Goal: Transaction & Acquisition: Purchase product/service

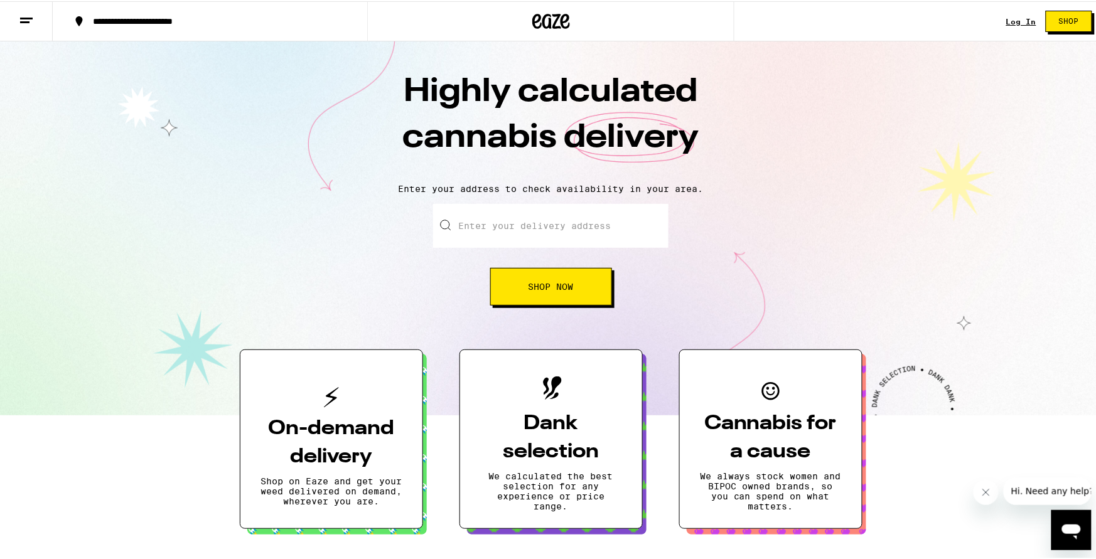
click at [516, 217] on input "Enter your delivery address" at bounding box center [550, 225] width 235 height 44
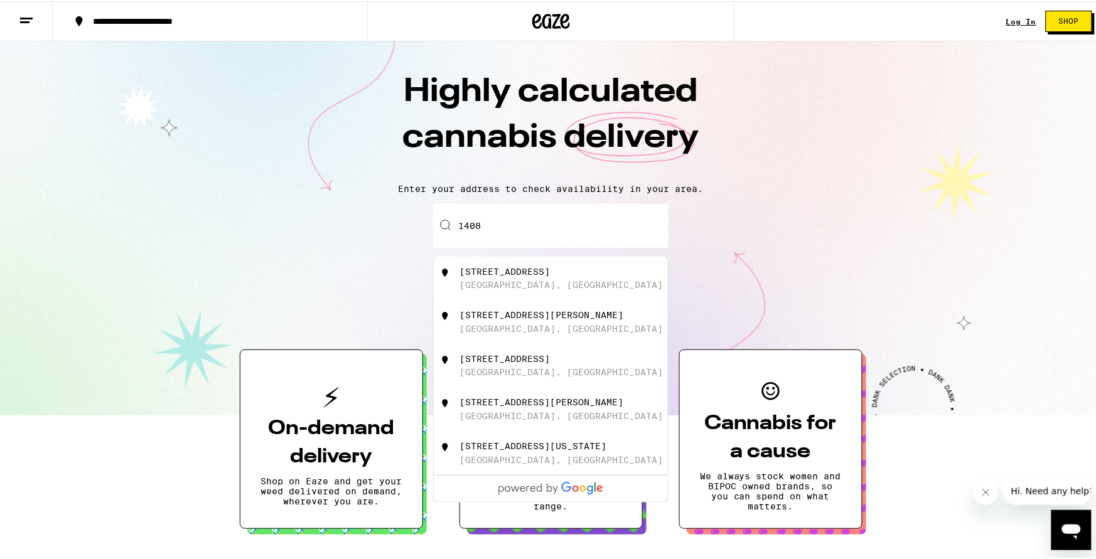
type input "1408 N Poinsettia Pl"
type input "Unit 1, code 4848"
click at [556, 289] on div "1408 North Poinsettia Place Los Angeles, CA" at bounding box center [572, 278] width 224 height 24
type input "1408 North Poinsettia Place, Los Angeles, CA"
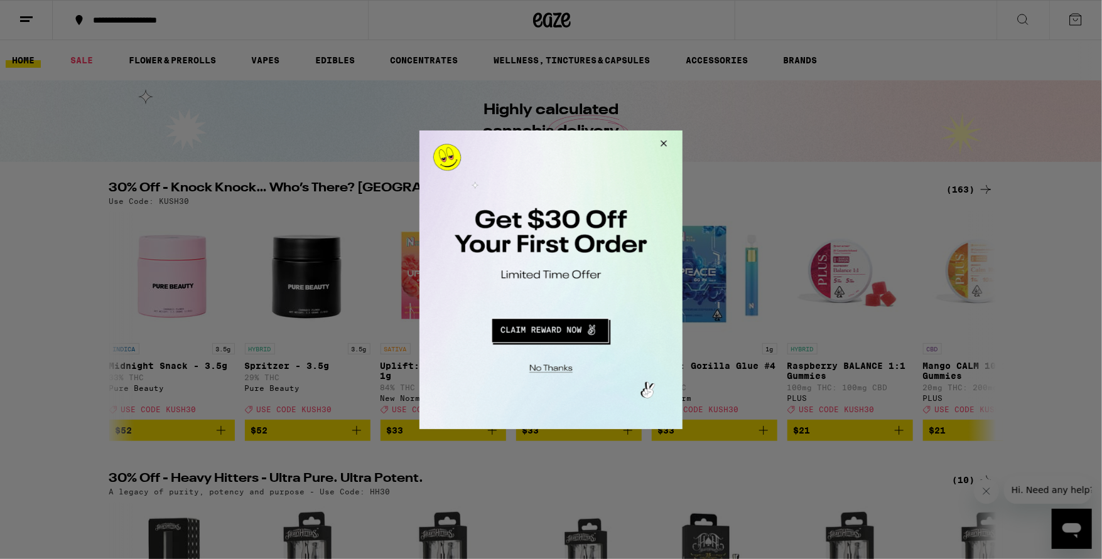
click at [662, 144] on button "Close Modal" at bounding box center [661, 145] width 34 height 30
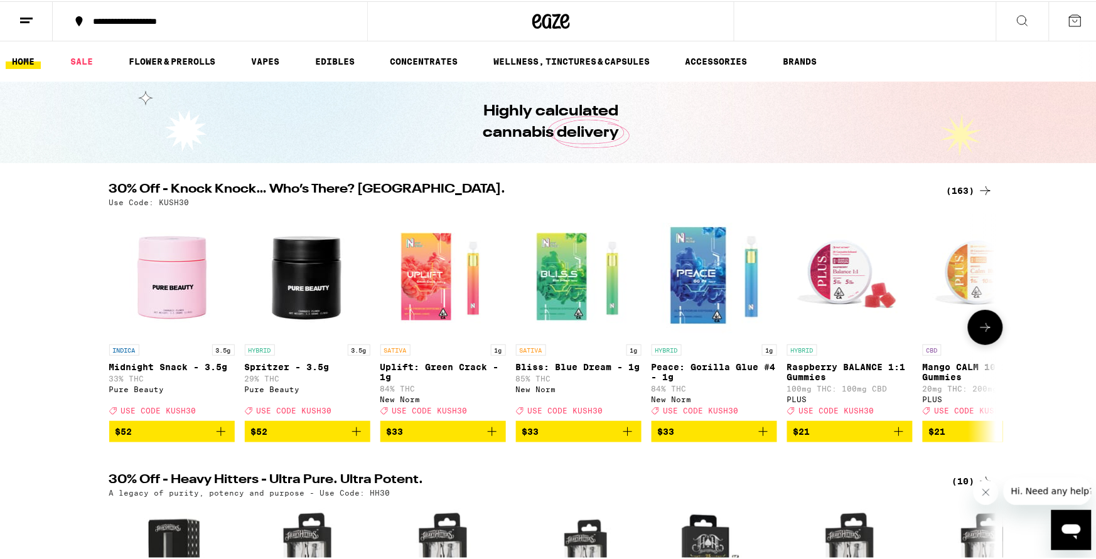
scroll to position [167, 0]
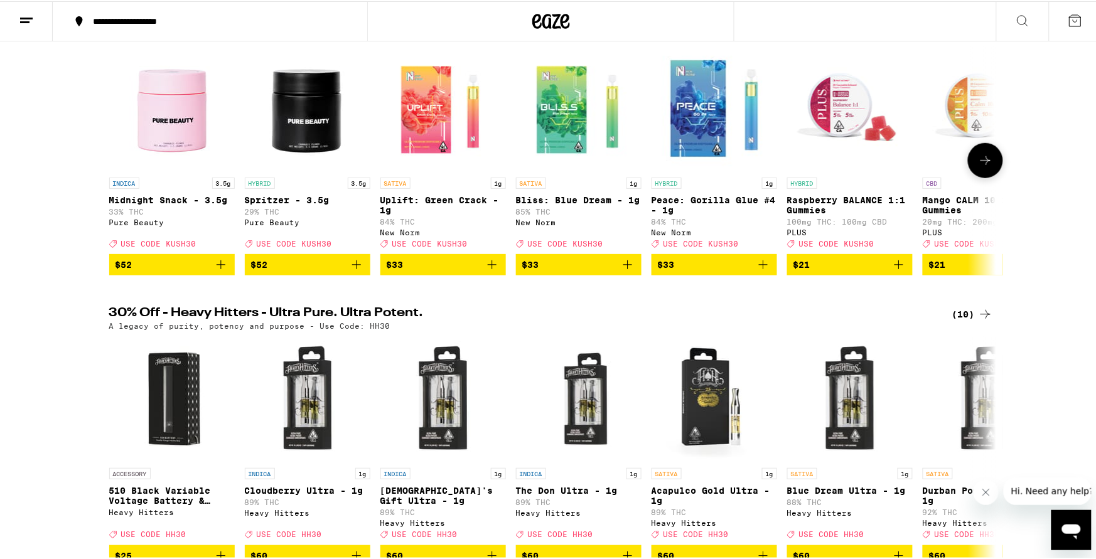
click at [985, 162] on icon at bounding box center [985, 159] width 15 height 15
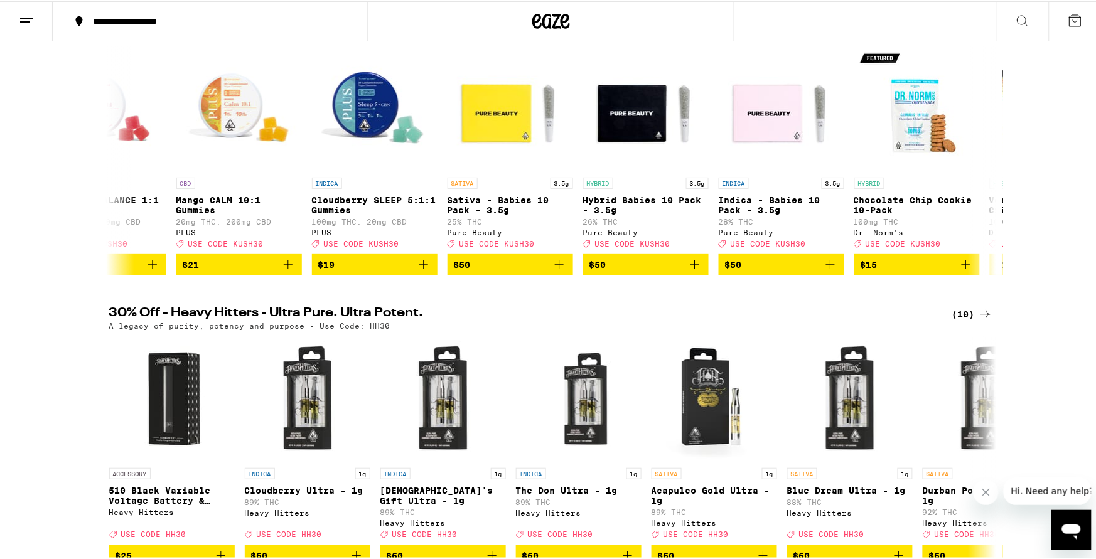
scroll to position [0, 0]
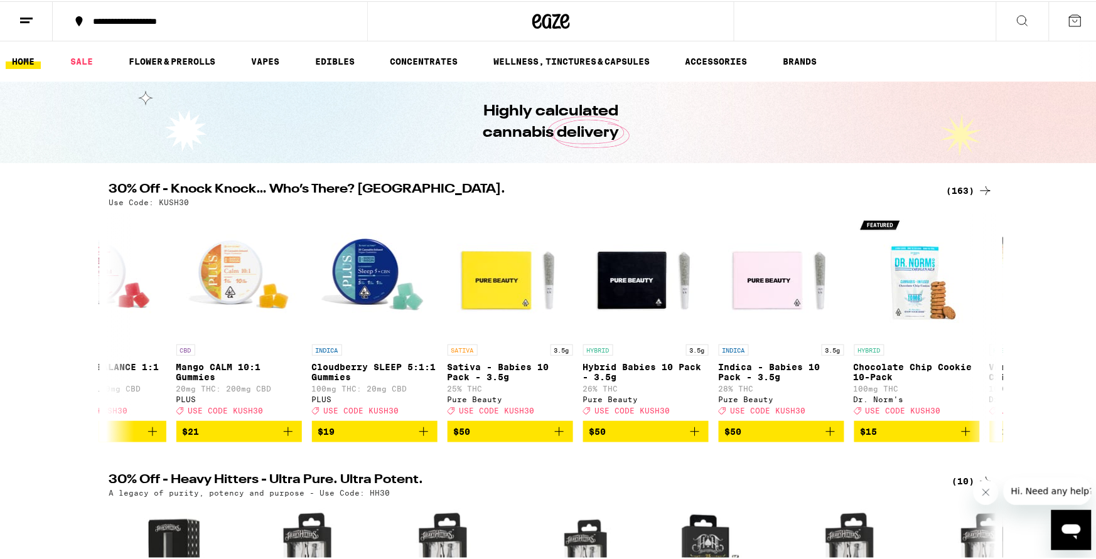
click at [1013, 29] on button at bounding box center [1022, 21] width 53 height 40
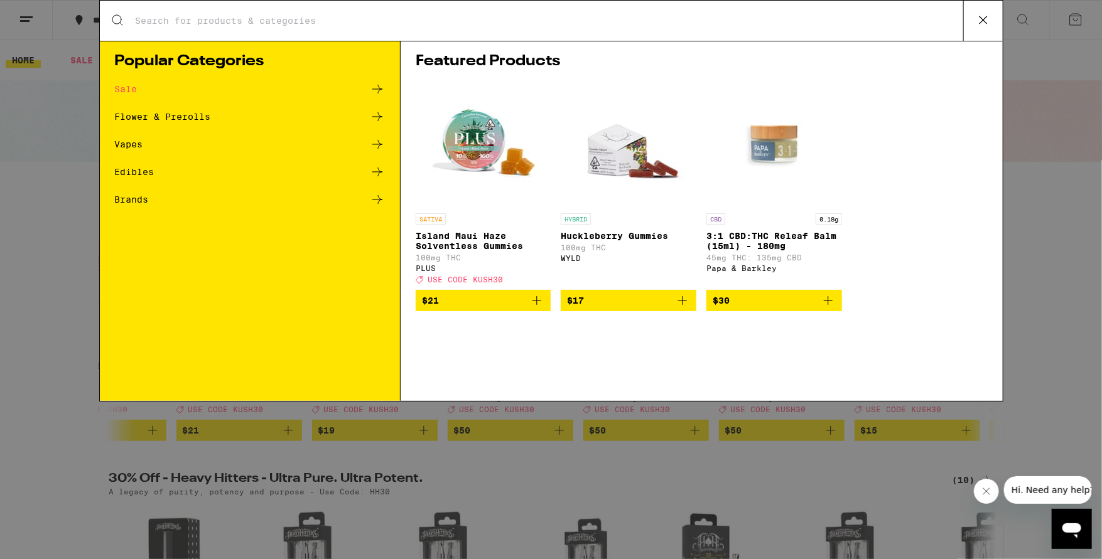
drag, startPoint x: 277, startPoint y: 21, endPoint x: 314, endPoint y: 36, distance: 40.0
click at [279, 22] on input "Search for Products" at bounding box center [549, 20] width 828 height 11
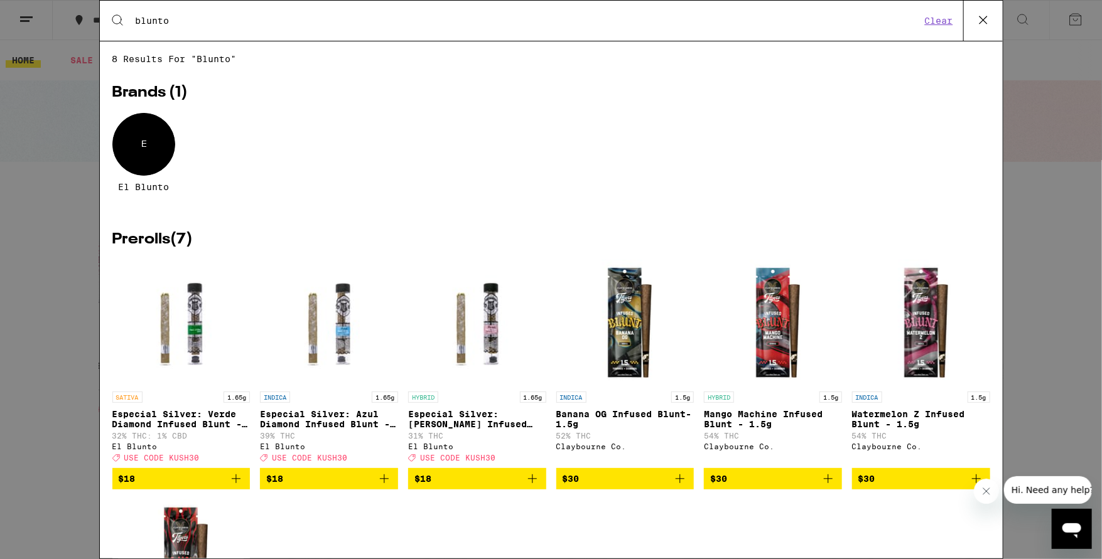
type input "blunto"
click at [141, 148] on div "E" at bounding box center [143, 144] width 63 height 63
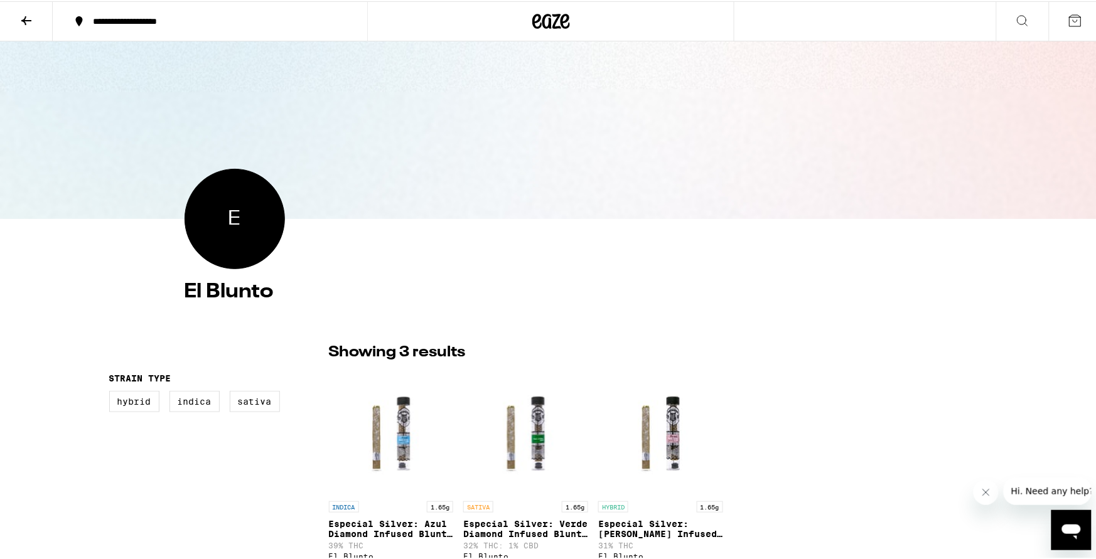
scroll to position [83, 0]
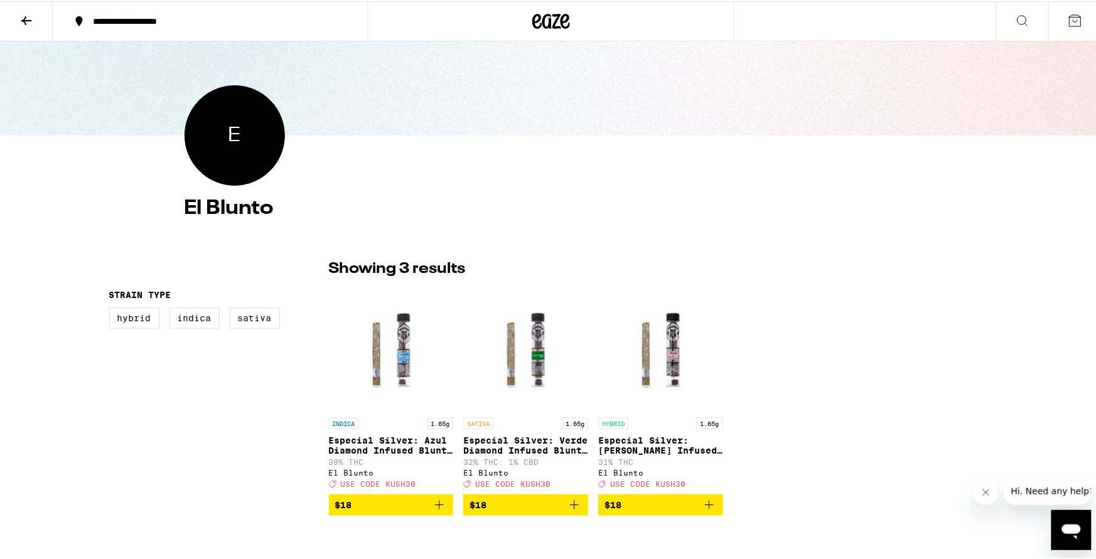
click at [545, 512] on span "$18" at bounding box center [526, 504] width 112 height 15
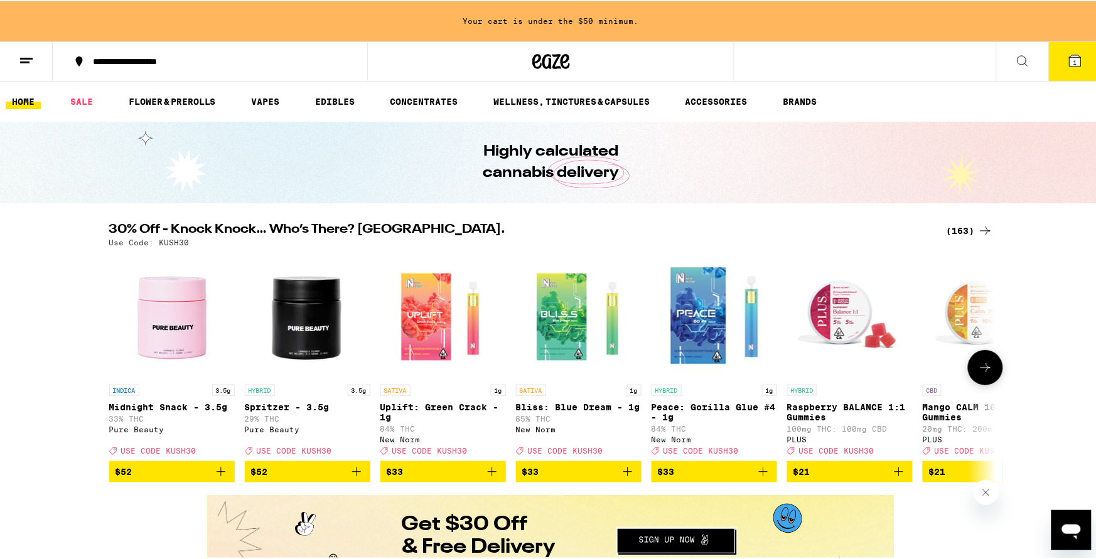
click at [978, 372] on icon at bounding box center [985, 366] width 15 height 15
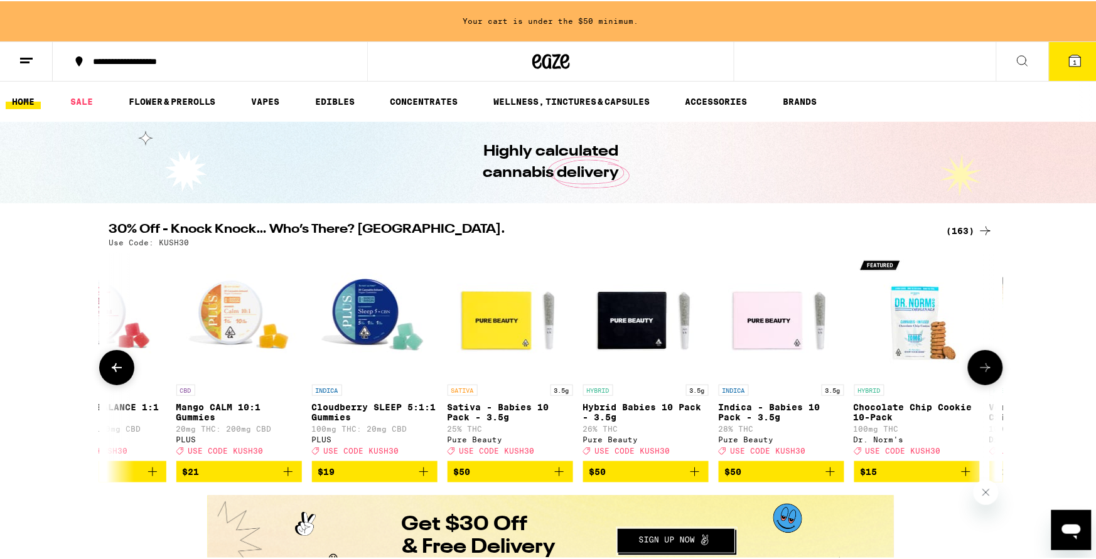
click at [115, 384] on button at bounding box center [116, 366] width 35 height 35
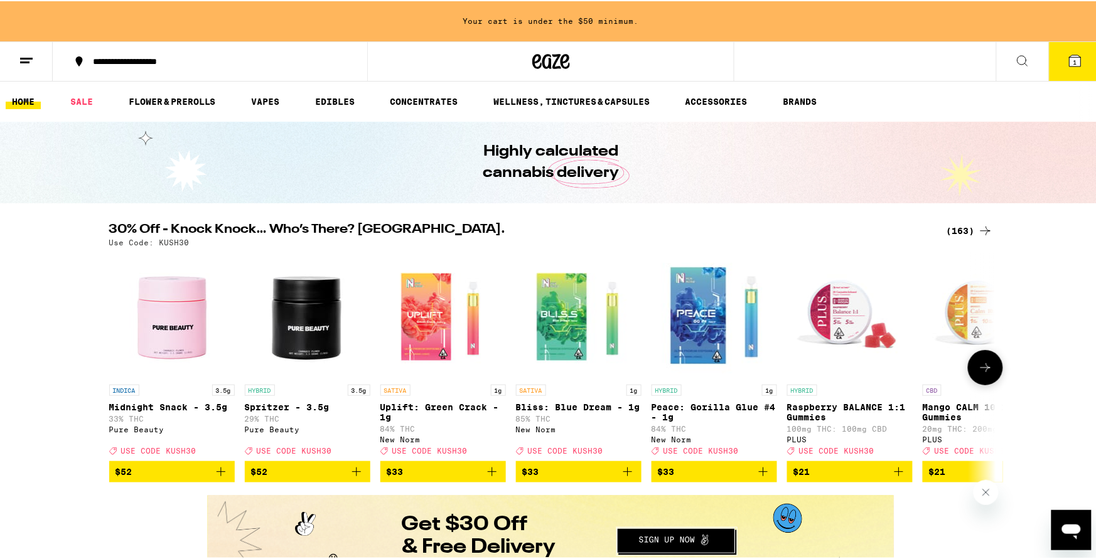
click at [969, 370] on button at bounding box center [985, 366] width 35 height 35
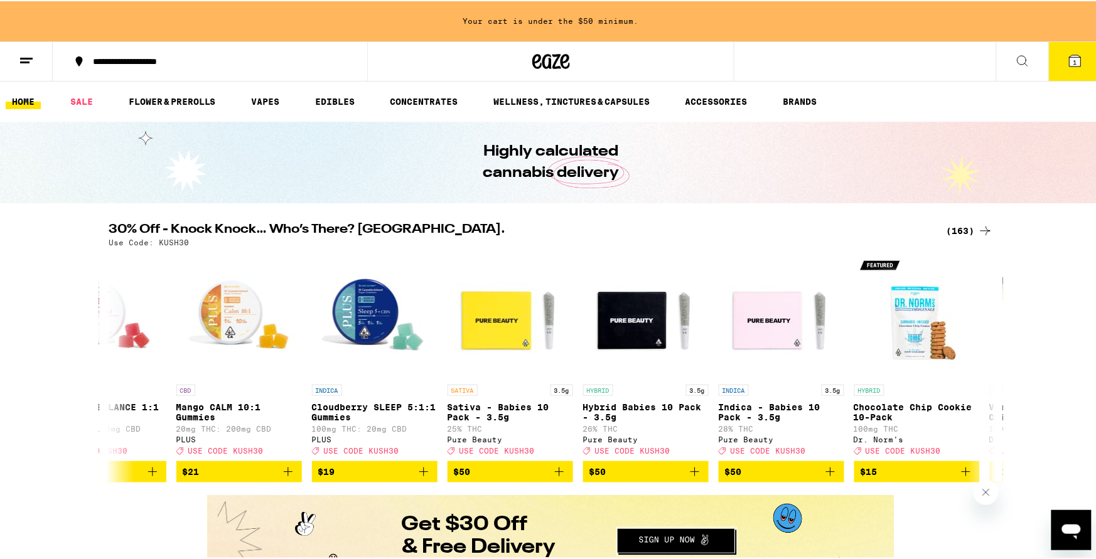
click at [964, 236] on div "(163)" at bounding box center [970, 229] width 46 height 15
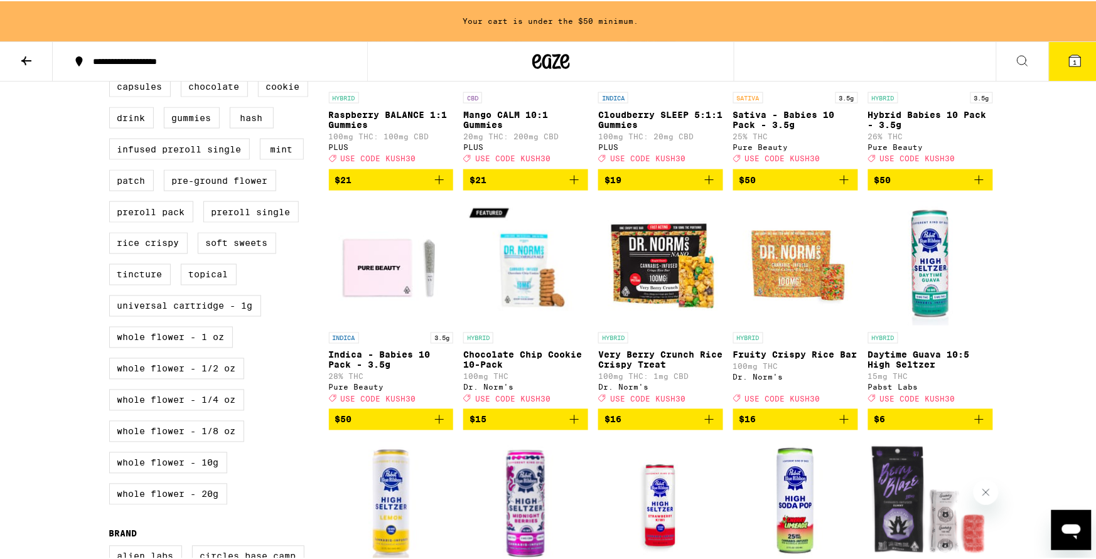
scroll to position [83, 0]
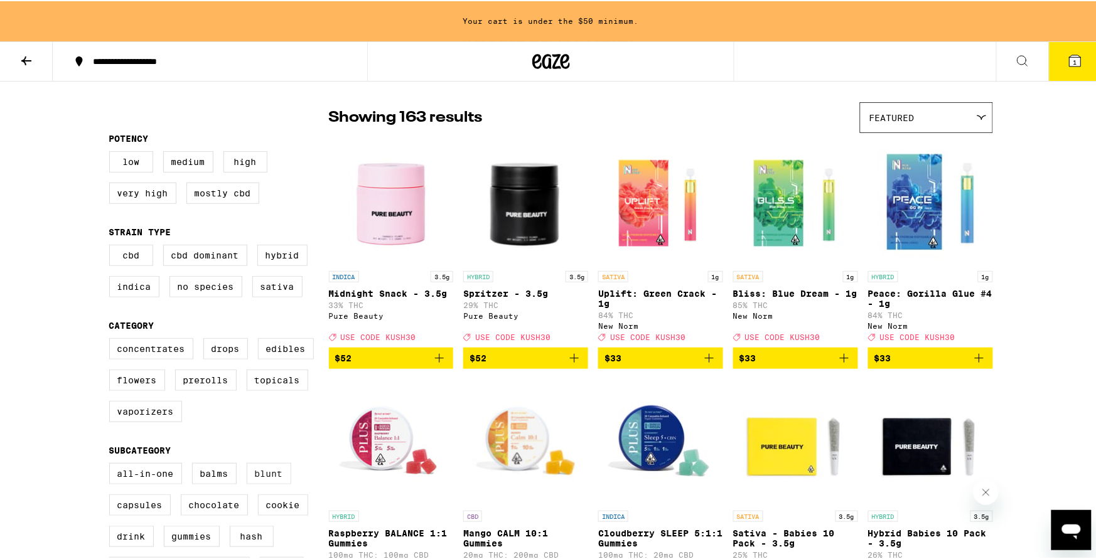
click at [271, 483] on label "Blunt" at bounding box center [269, 472] width 45 height 21
click at [112, 464] on input "Blunt" at bounding box center [112, 464] width 1 height 1
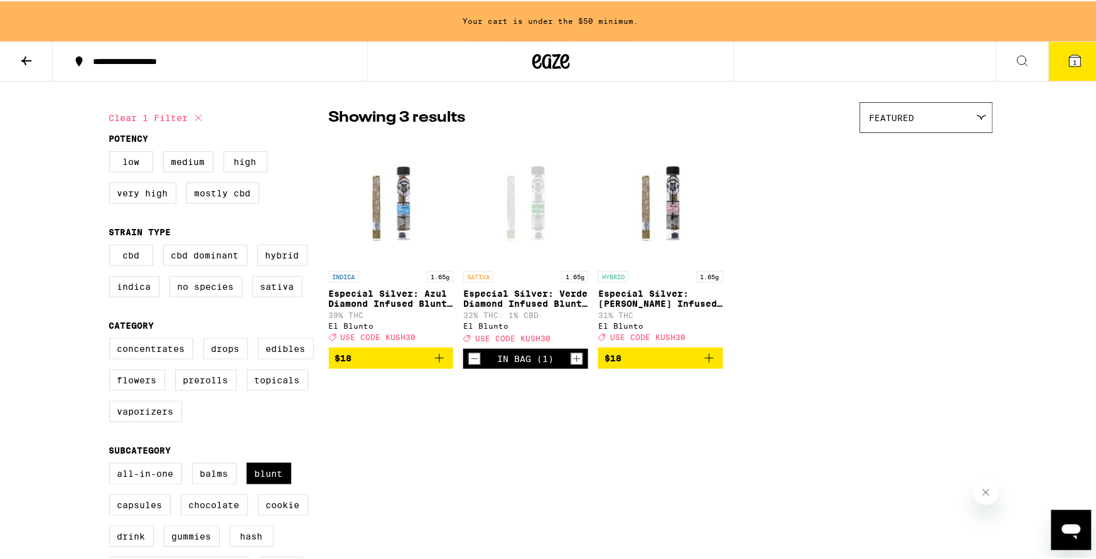
click at [688, 365] on span "$18" at bounding box center [660, 357] width 112 height 15
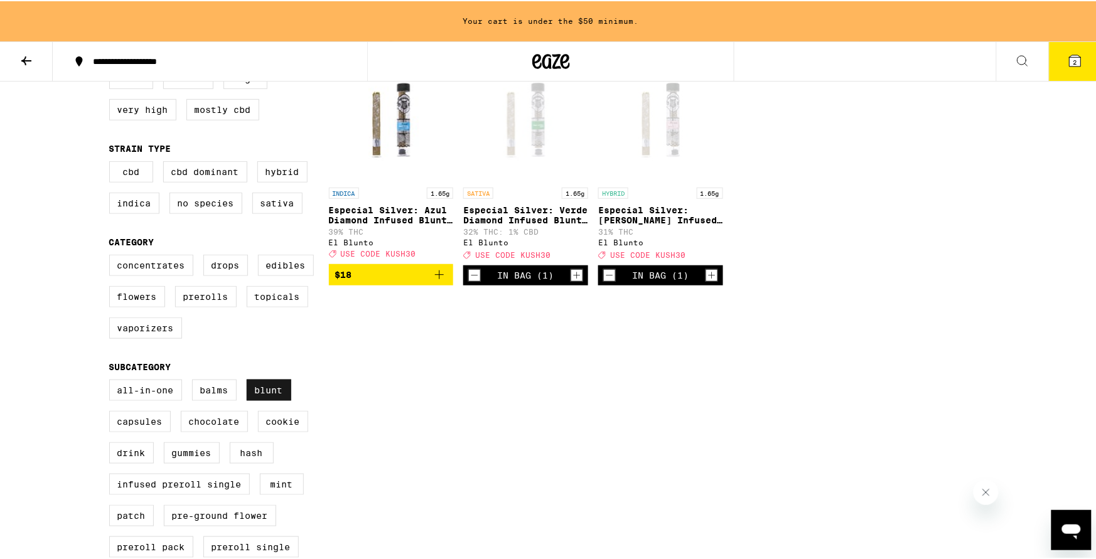
click at [258, 400] on label "Blunt" at bounding box center [269, 388] width 45 height 21
click at [112, 381] on input "Blunt" at bounding box center [112, 380] width 1 height 1
checkbox input "false"
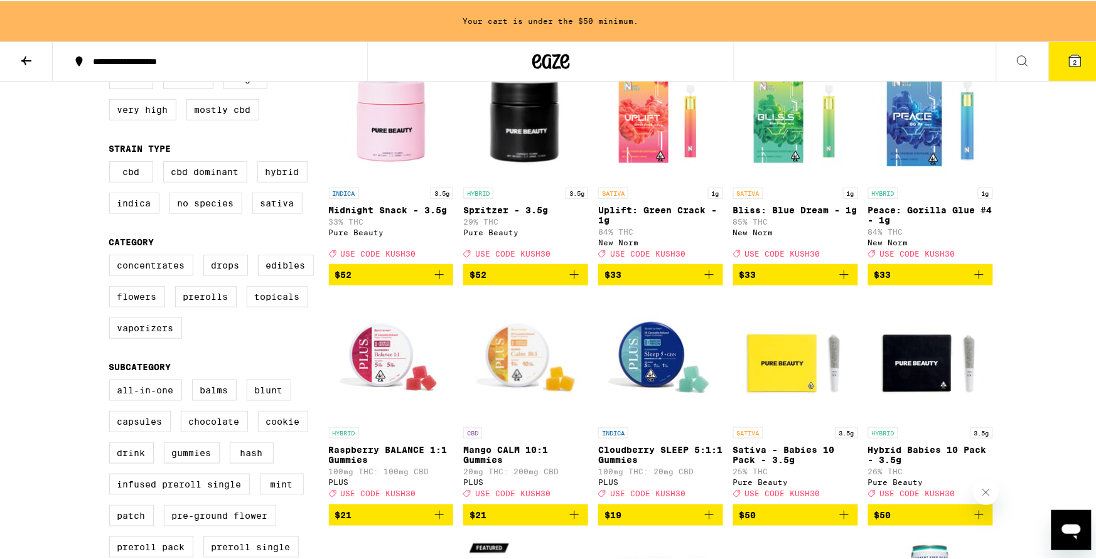
scroll to position [251, 0]
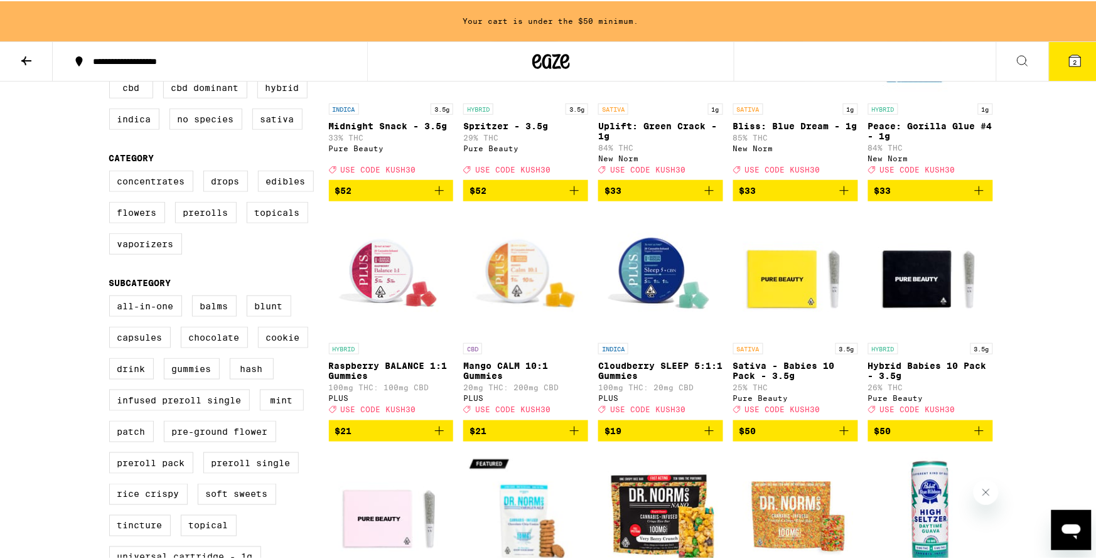
click at [216, 335] on div "All-In-One Balms Blunt Capsules Chocolate Cookie Drink Gummies Hash Infused Pre…" at bounding box center [219, 529] width 220 height 471
click at [217, 346] on label "Chocolate" at bounding box center [214, 336] width 67 height 21
click at [112, 297] on input "Chocolate" at bounding box center [112, 296] width 1 height 1
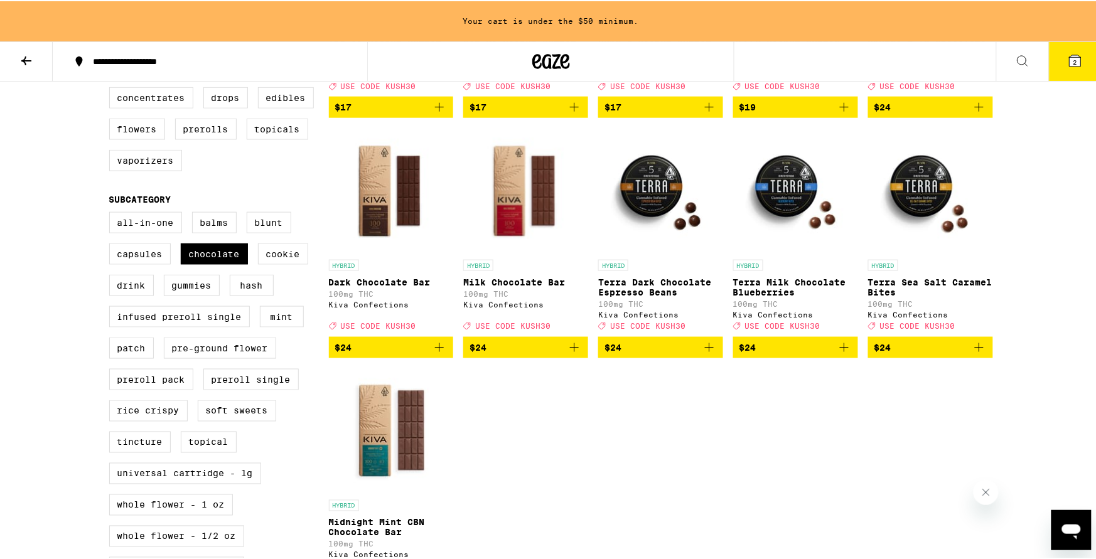
scroll to position [502, 0]
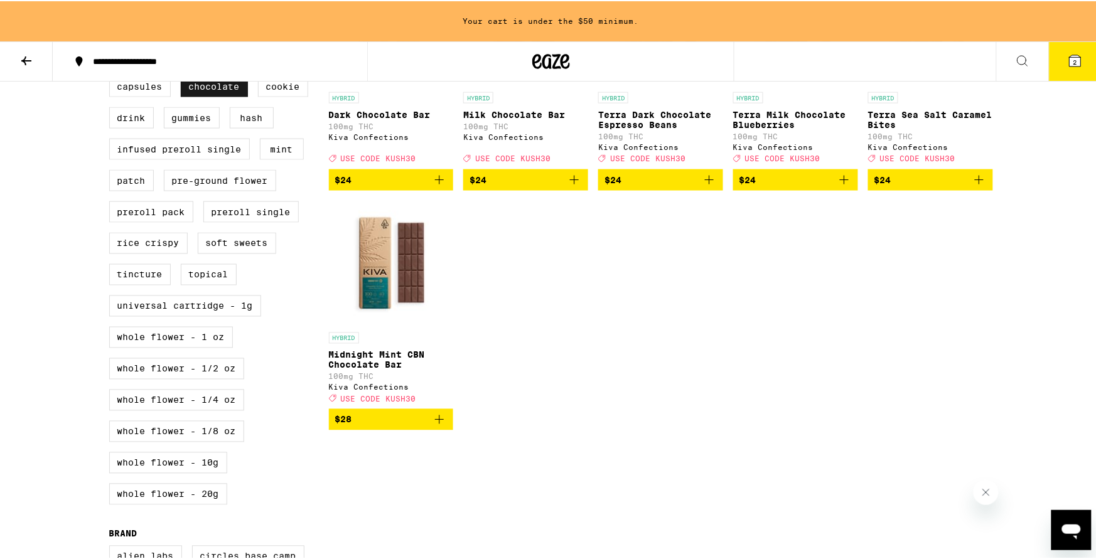
click at [227, 95] on label "Chocolate" at bounding box center [214, 85] width 67 height 21
click at [112, 46] on input "Chocolate" at bounding box center [112, 45] width 1 height 1
checkbox input "false"
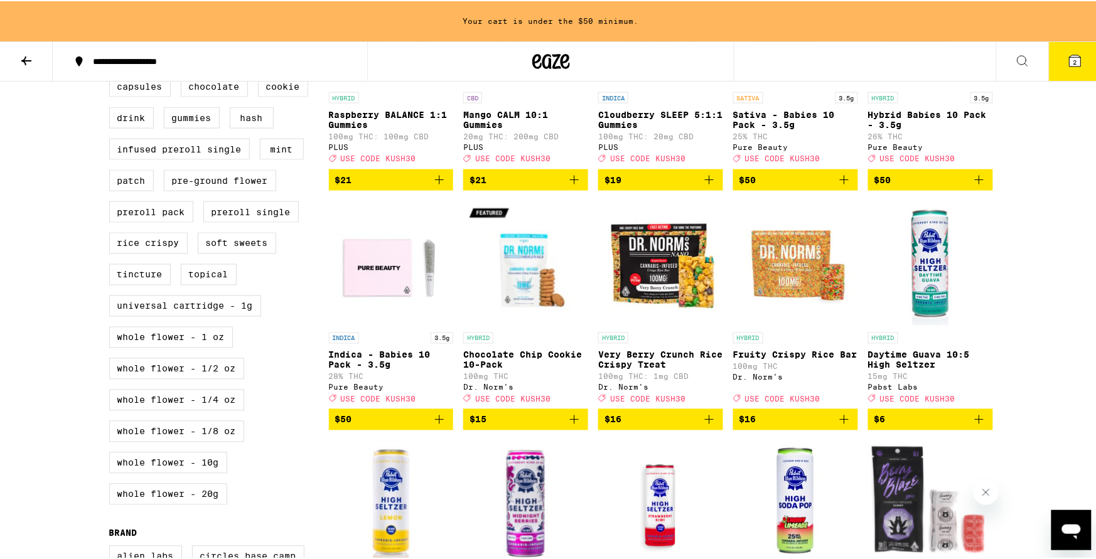
scroll to position [418, 0]
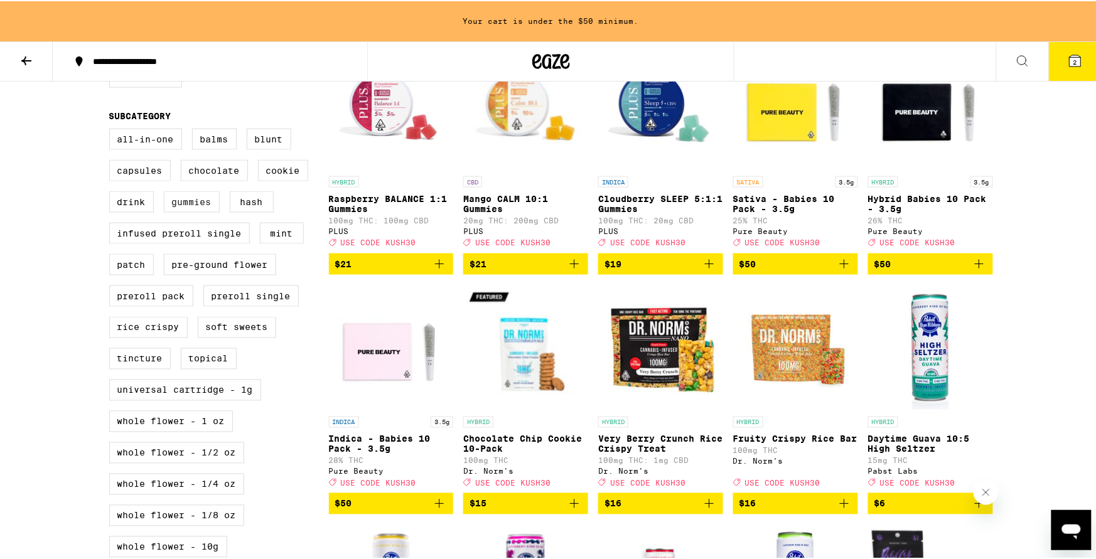
click at [191, 212] on label "Gummies" at bounding box center [192, 200] width 56 height 21
click at [112, 130] on input "Gummies" at bounding box center [112, 129] width 1 height 1
checkbox input "true"
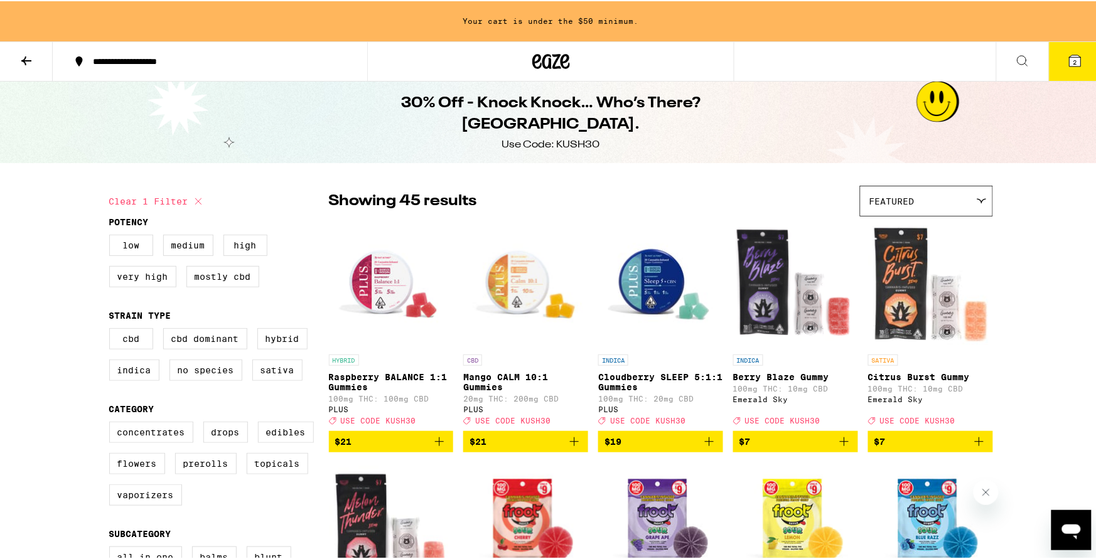
click at [921, 188] on div "Featured" at bounding box center [927, 200] width 132 height 30
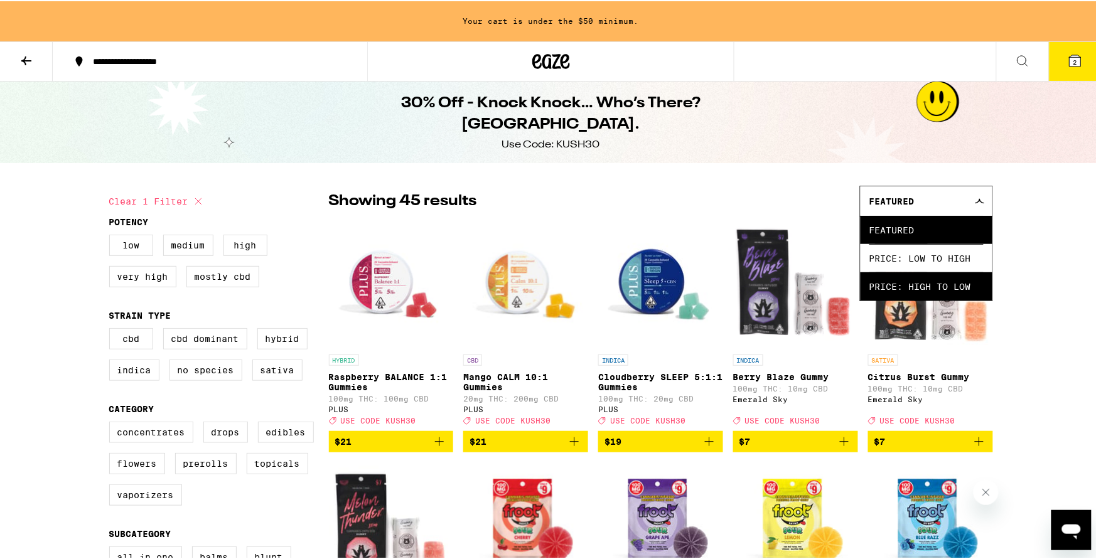
click at [927, 297] on span "Price: High to Low" at bounding box center [926, 285] width 114 height 28
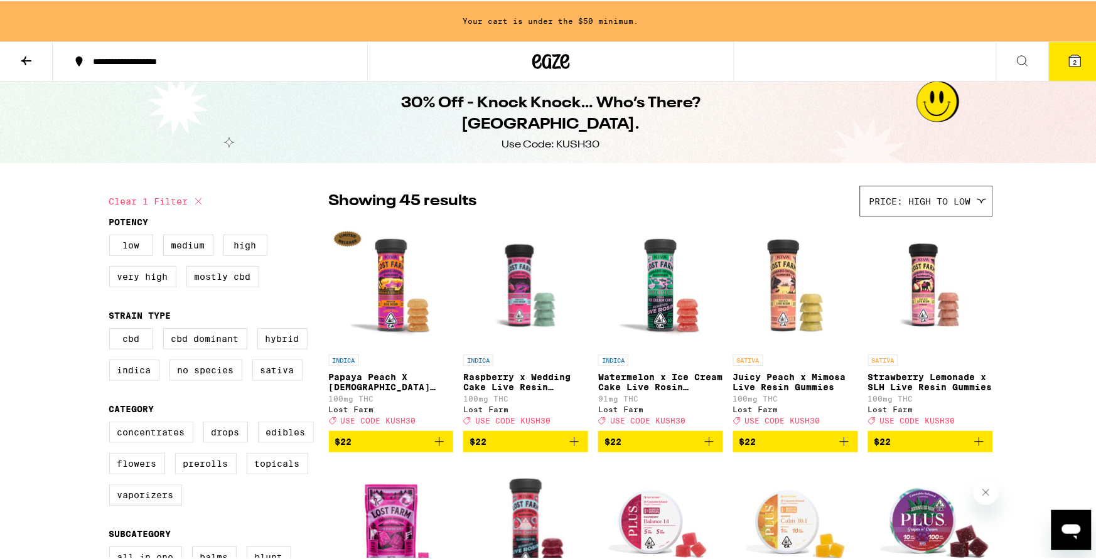
scroll to position [167, 0]
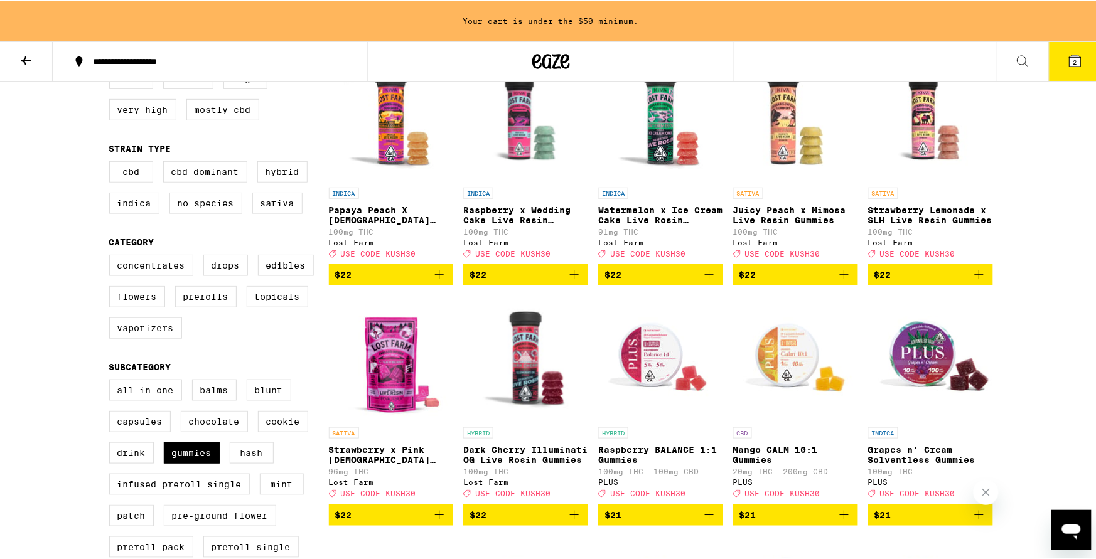
click at [374, 522] on span "$22" at bounding box center [391, 514] width 112 height 15
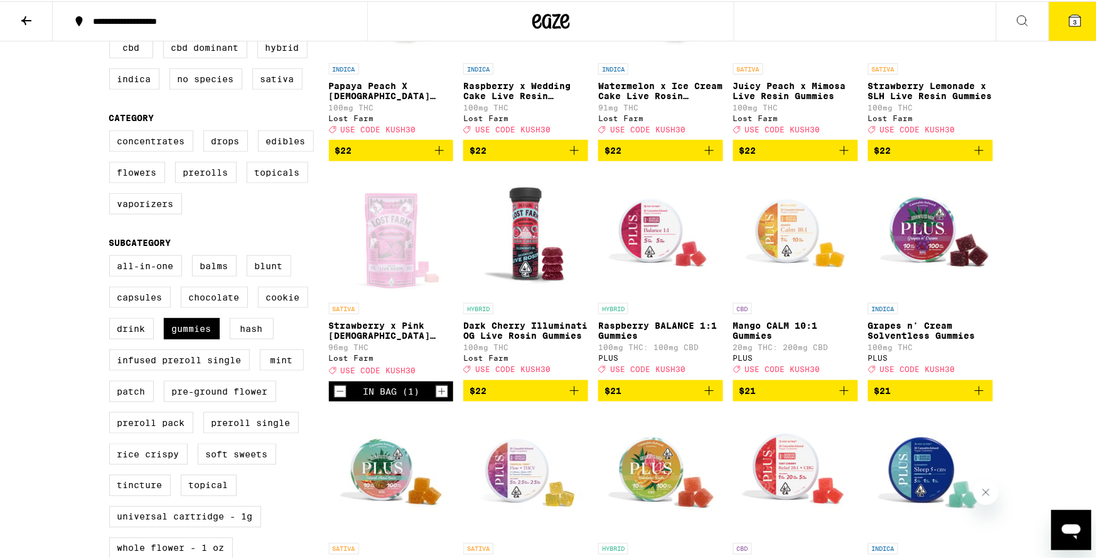
scroll to position [335, 0]
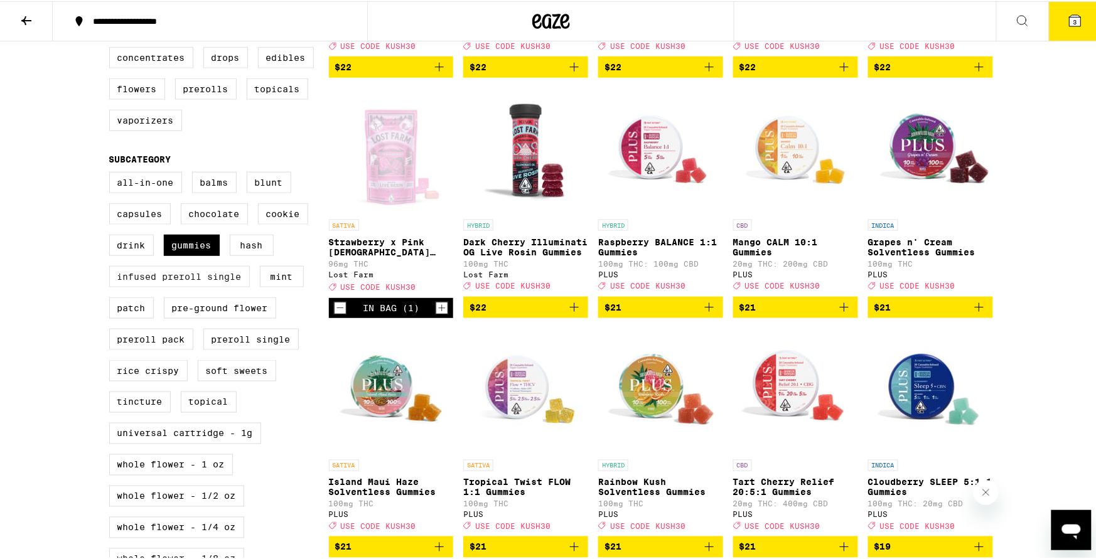
click at [147, 286] on label "Infused Preroll Single" at bounding box center [179, 275] width 141 height 21
click at [112, 173] on input "Infused Preroll Single" at bounding box center [112, 173] width 1 height 1
checkbox input "true"
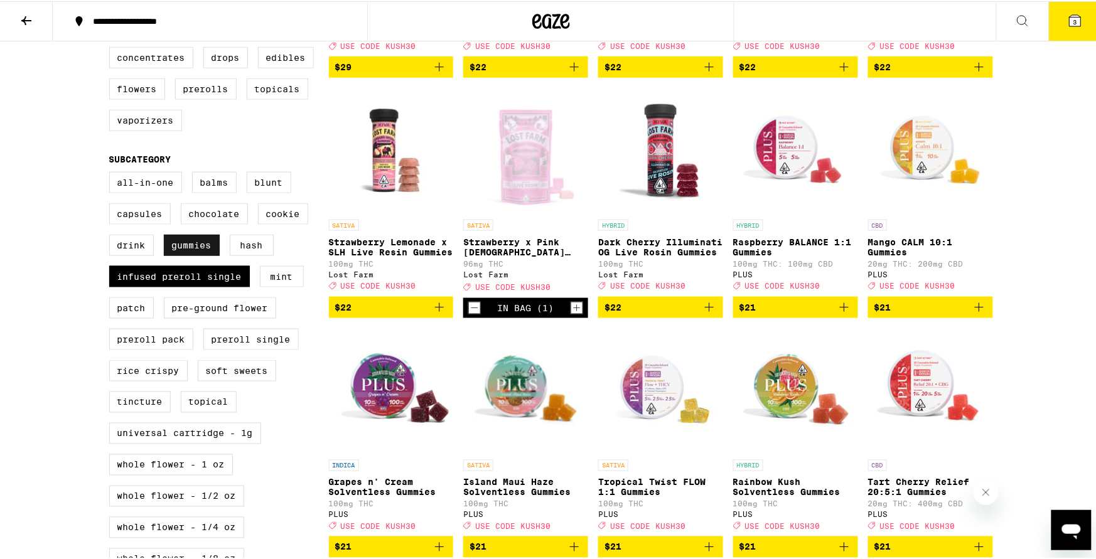
click at [168, 255] on label "Gummies" at bounding box center [192, 244] width 56 height 21
click at [112, 173] on input "Gummies" at bounding box center [112, 173] width 1 height 1
checkbox input "false"
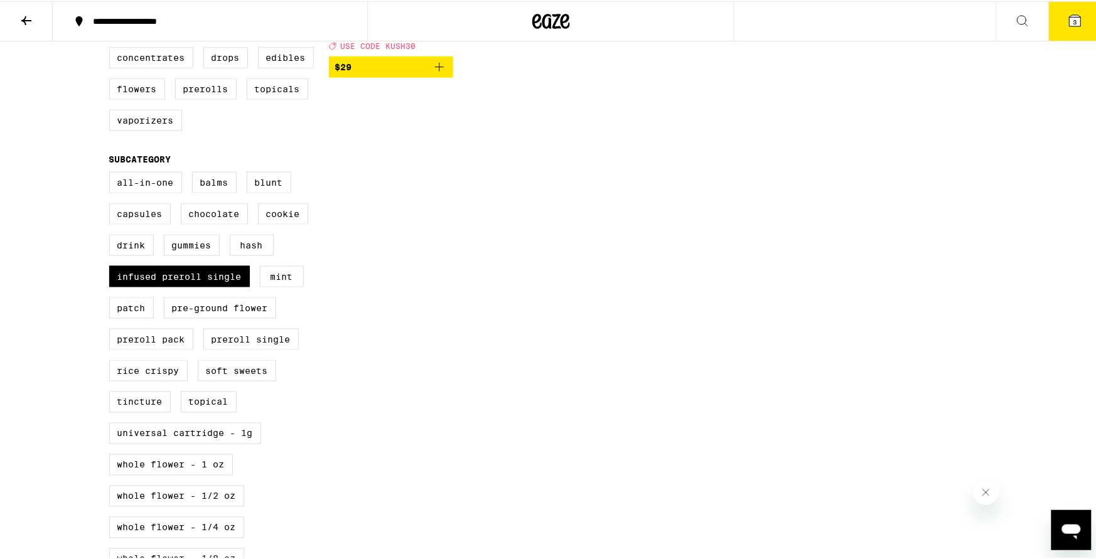
scroll to position [502, 0]
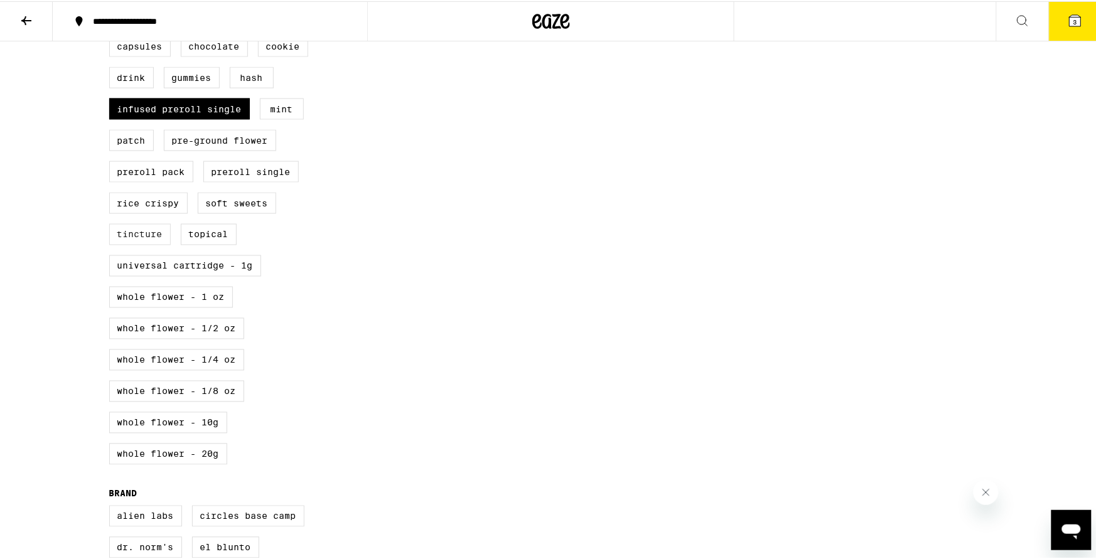
click at [151, 244] on label "Tincture" at bounding box center [140, 233] width 62 height 21
click at [112, 6] on input "Tincture" at bounding box center [112, 5] width 1 height 1
checkbox input "true"
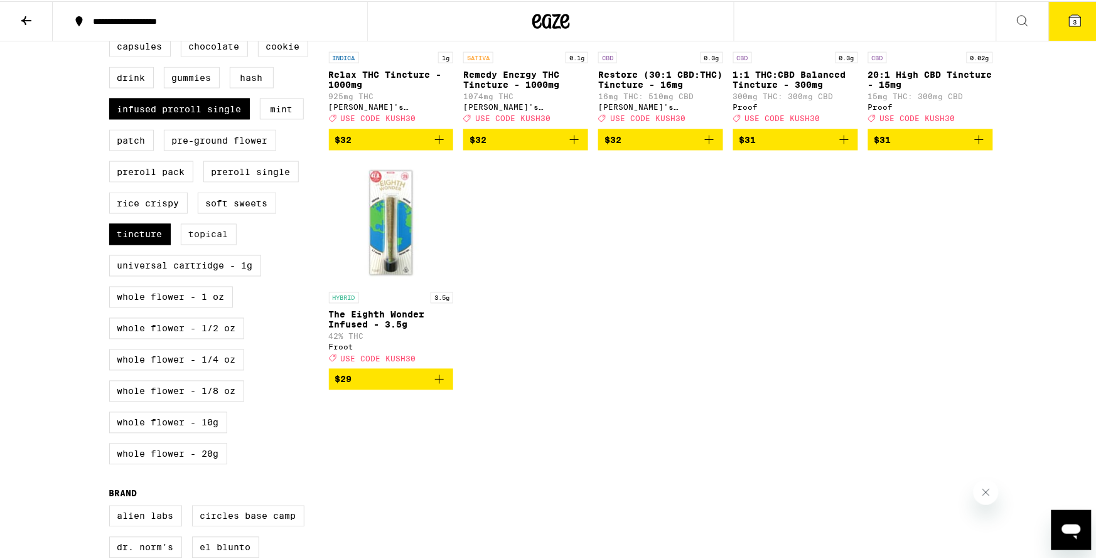
click at [212, 244] on label "Topical" at bounding box center [209, 233] width 56 height 21
click at [112, 6] on input "Topical" at bounding box center [112, 5] width 1 height 1
checkbox input "true"
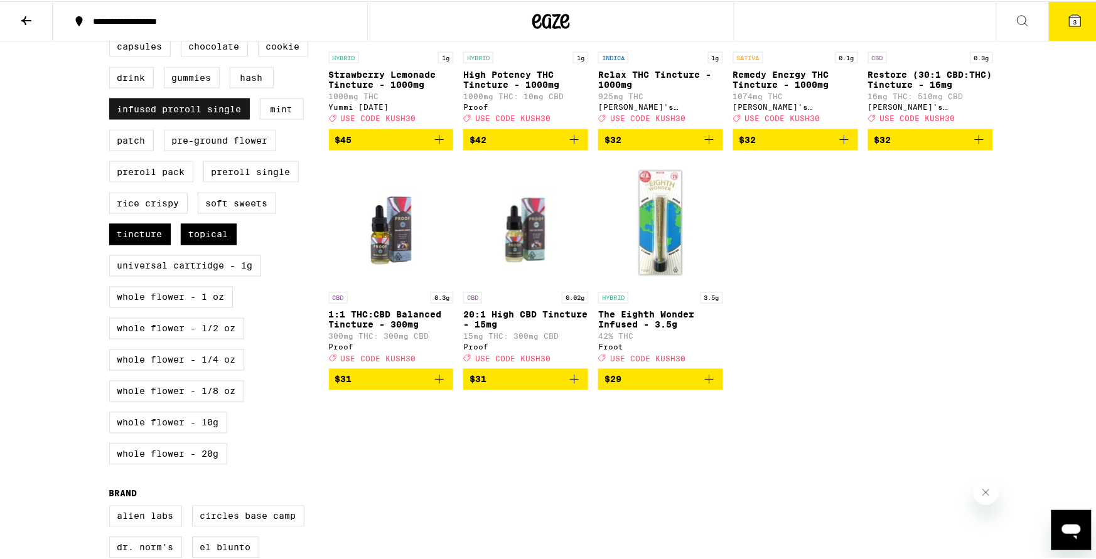
click at [182, 119] on label "Infused Preroll Single" at bounding box center [179, 107] width 141 height 21
click at [112, 6] on input "Infused Preroll Single" at bounding box center [112, 5] width 1 height 1
checkbox input "false"
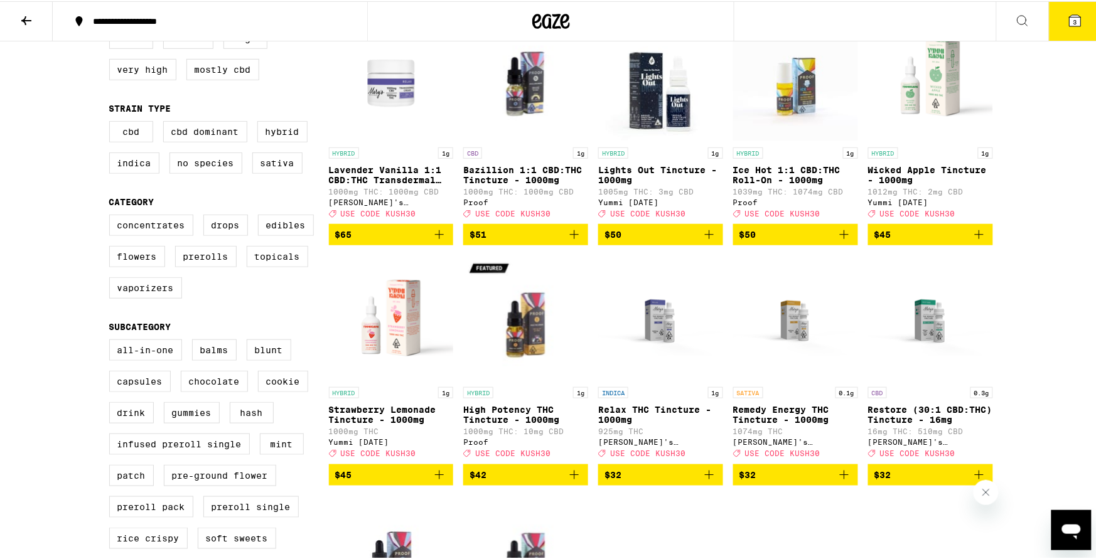
scroll to position [335, 0]
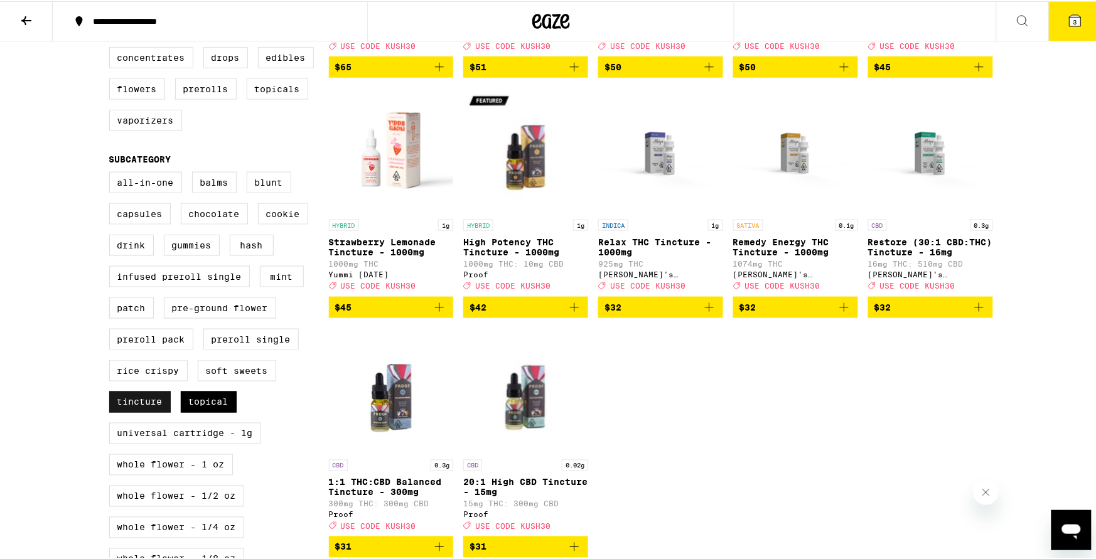
drag, startPoint x: 188, startPoint y: 430, endPoint x: 157, endPoint y: 429, distance: 31.4
click at [170, 430] on div "All-In-One Balms Blunt Capsules Chocolate Cookie Drink Gummies Hash Infused Pre…" at bounding box center [219, 406] width 220 height 471
click at [159, 223] on label "Capsules" at bounding box center [140, 212] width 62 height 21
click at [112, 173] on input "Capsules" at bounding box center [112, 173] width 1 height 1
checkbox input "true"
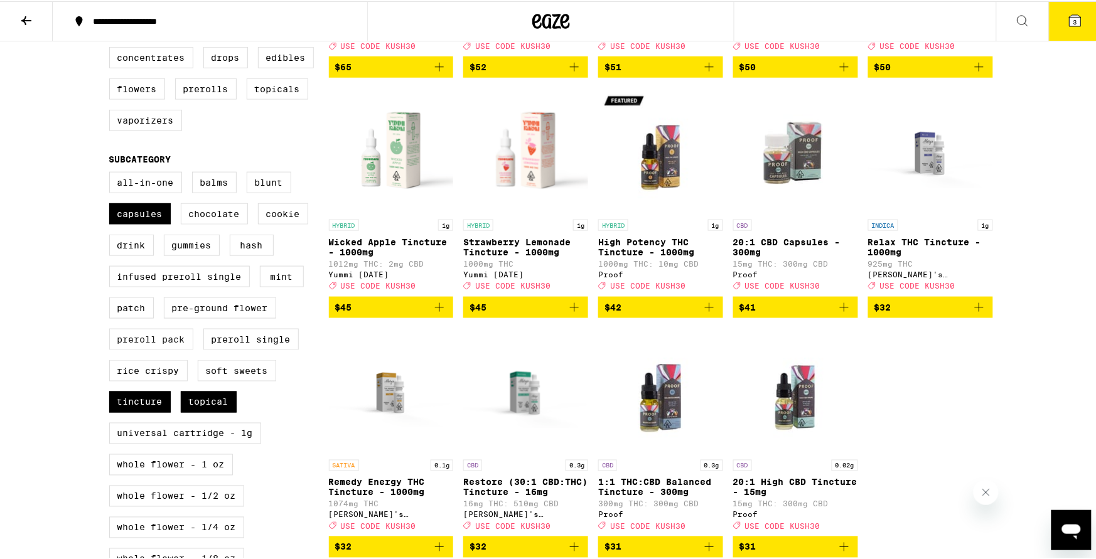
click at [158, 349] on label "Preroll Pack" at bounding box center [151, 338] width 84 height 21
click at [112, 173] on input "Preroll Pack" at bounding box center [112, 173] width 1 height 1
checkbox input "true"
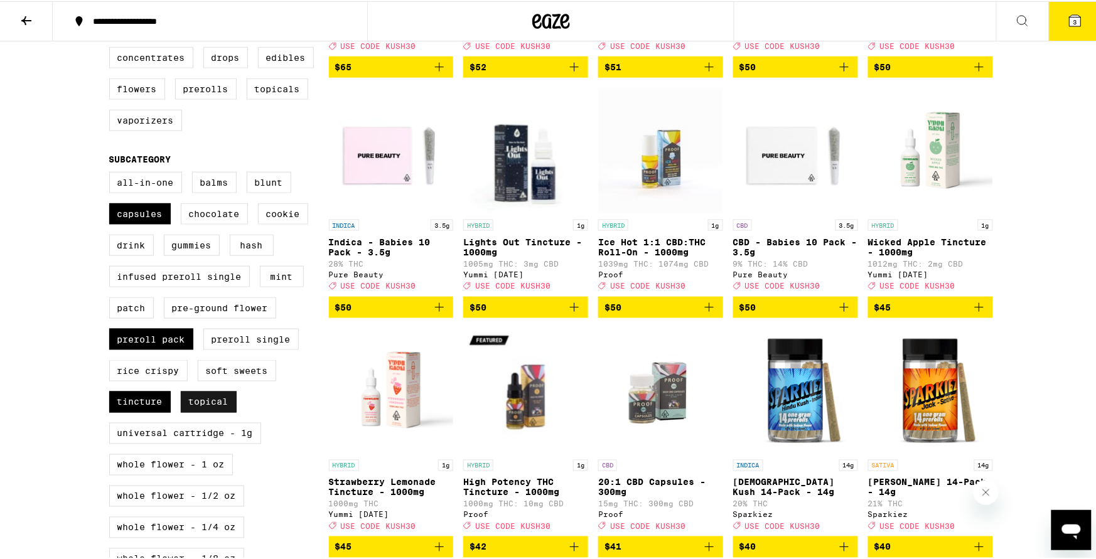
drag, startPoint x: 192, startPoint y: 415, endPoint x: 188, endPoint y: 423, distance: 9.3
click at [192, 412] on label "Topical" at bounding box center [209, 400] width 56 height 21
click at [112, 173] on input "Topical" at bounding box center [112, 173] width 1 height 1
checkbox input "false"
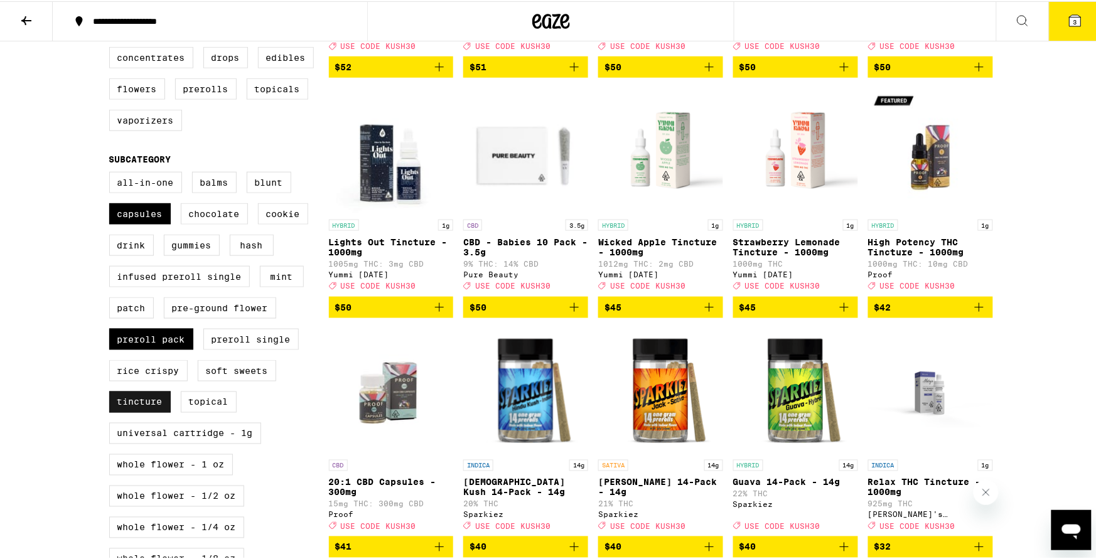
click at [141, 412] on label "Tincture" at bounding box center [140, 400] width 62 height 21
click at [112, 173] on input "Tincture" at bounding box center [112, 173] width 1 height 1
checkbox input "false"
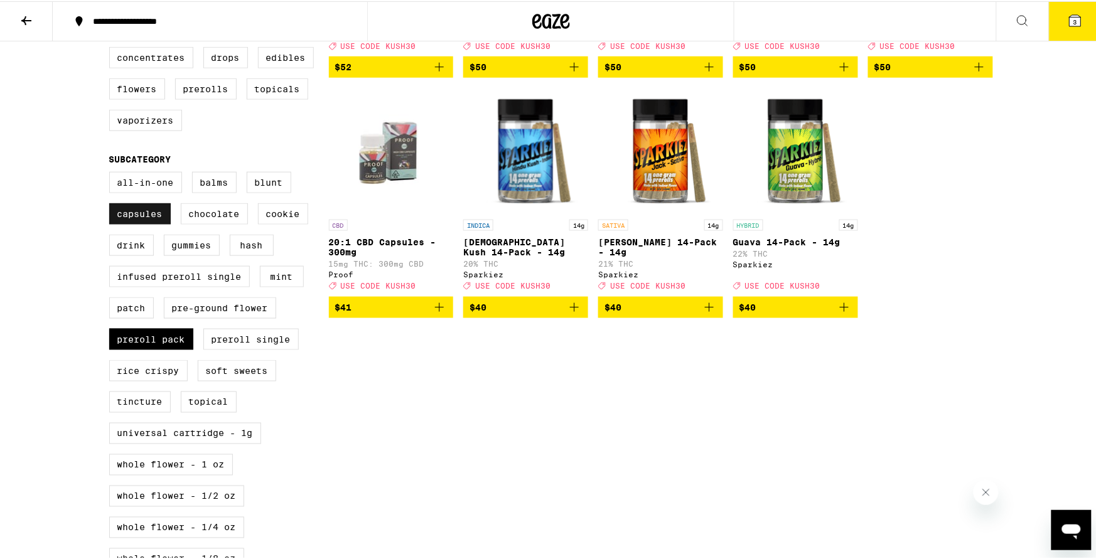
click at [154, 223] on label "Capsules" at bounding box center [140, 212] width 62 height 21
click at [112, 173] on input "Capsules" at bounding box center [112, 173] width 1 height 1
checkbox input "false"
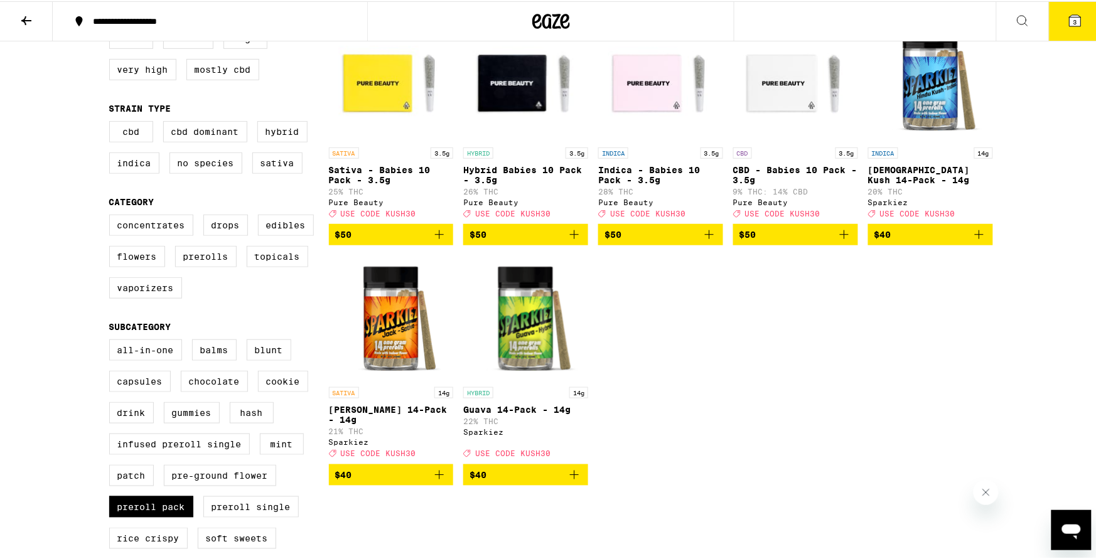
scroll to position [335, 0]
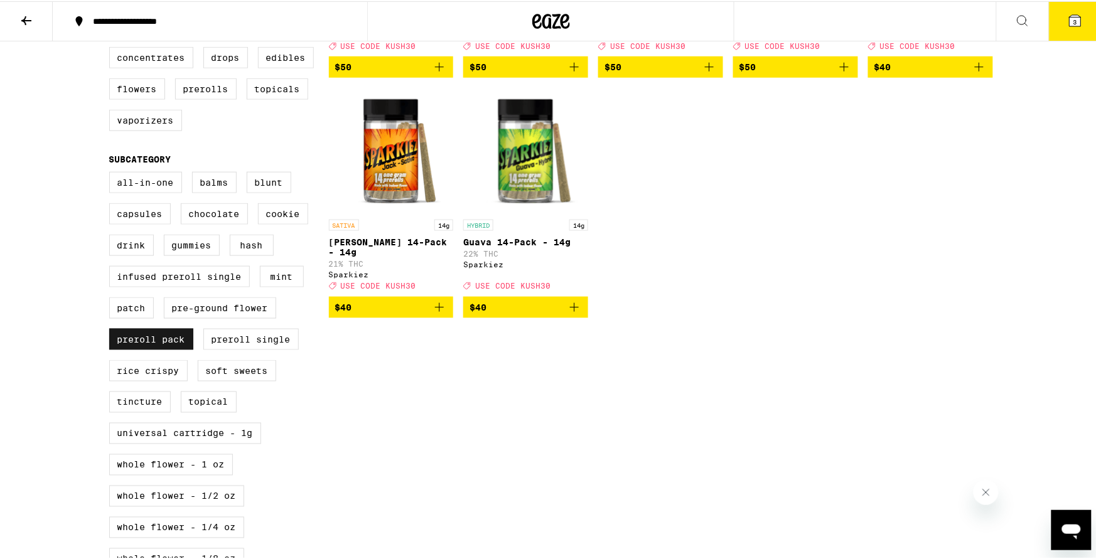
click at [147, 349] on label "Preroll Pack" at bounding box center [151, 338] width 84 height 21
click at [112, 173] on input "Preroll Pack" at bounding box center [112, 173] width 1 height 1
checkbox input "false"
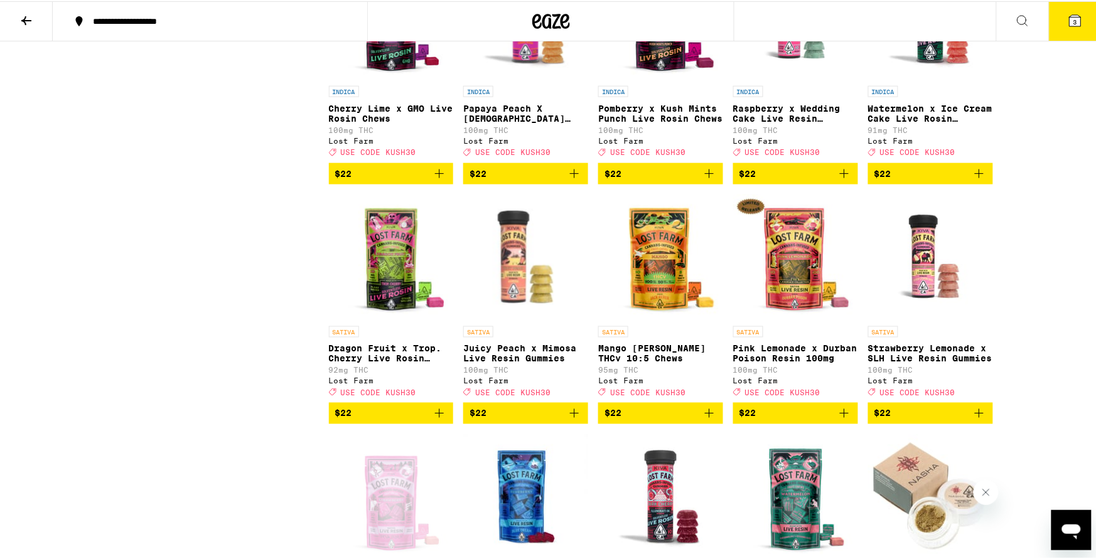
scroll to position [3431, 0]
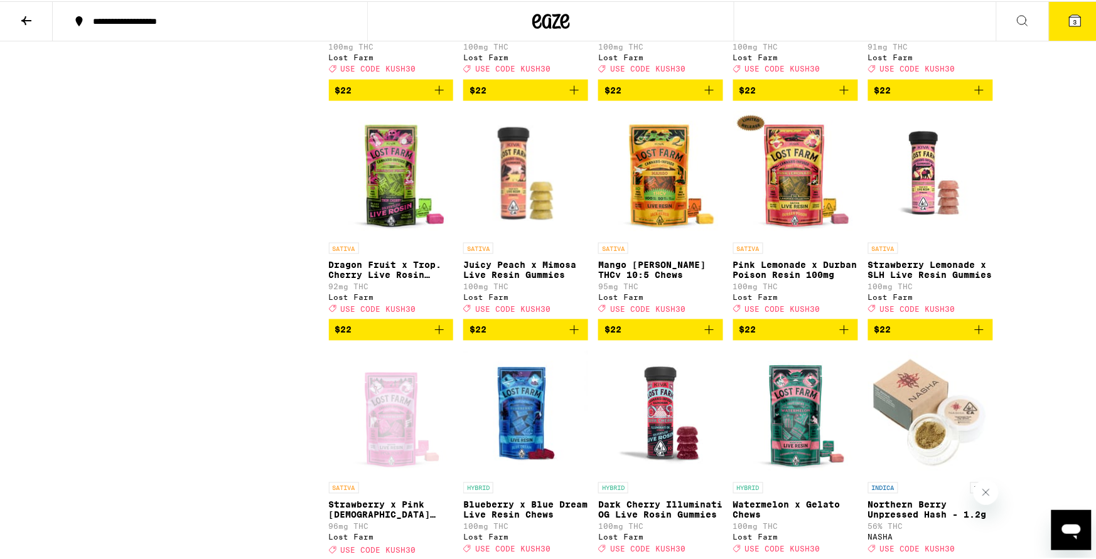
click at [795, 340] on button "$22" at bounding box center [795, 328] width 125 height 21
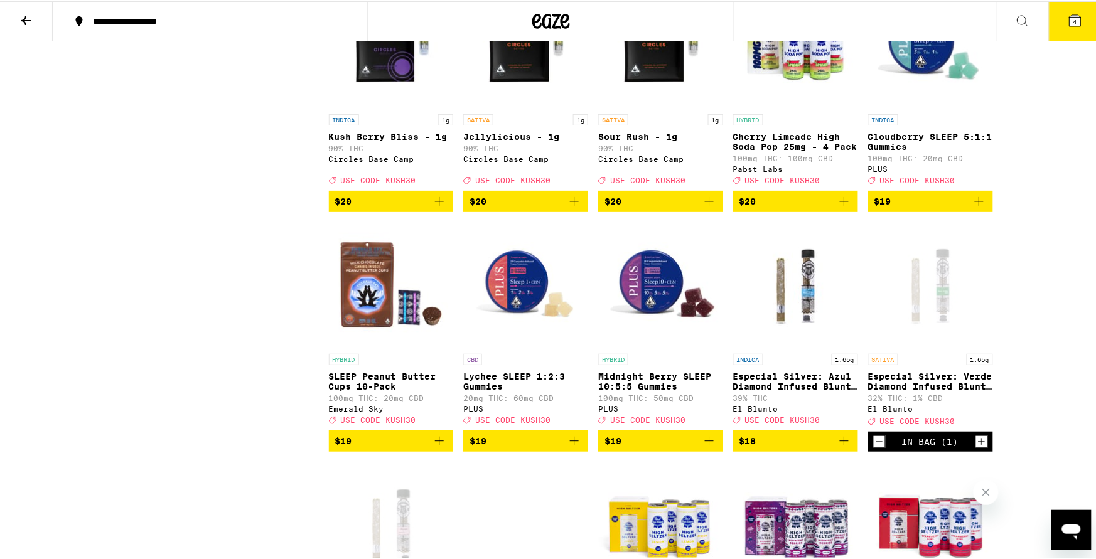
scroll to position [4352, 0]
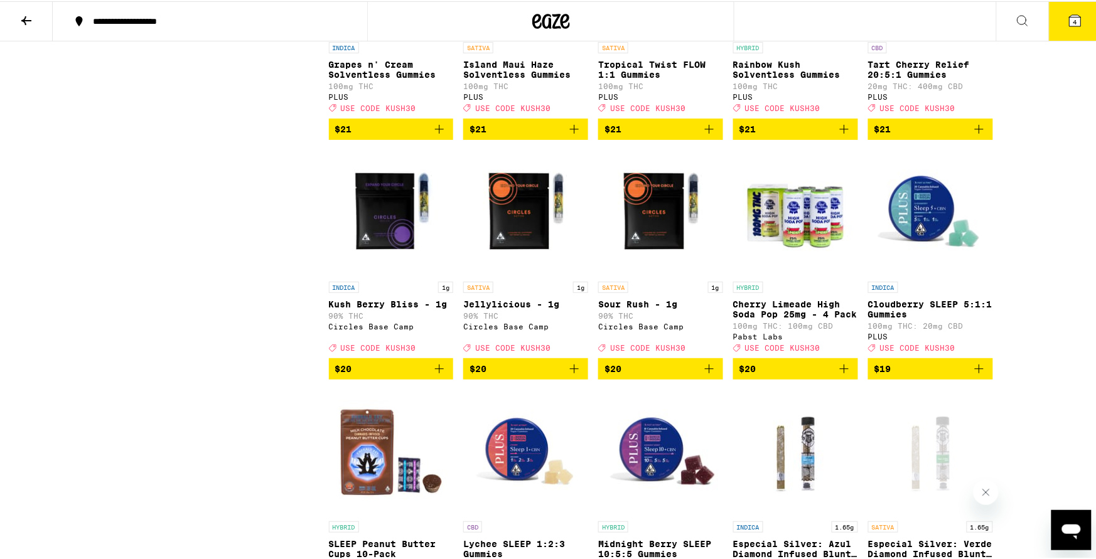
click at [920, 78] on p "Tart Cherry Relief 20:5:1 Gummies" at bounding box center [930, 68] width 125 height 20
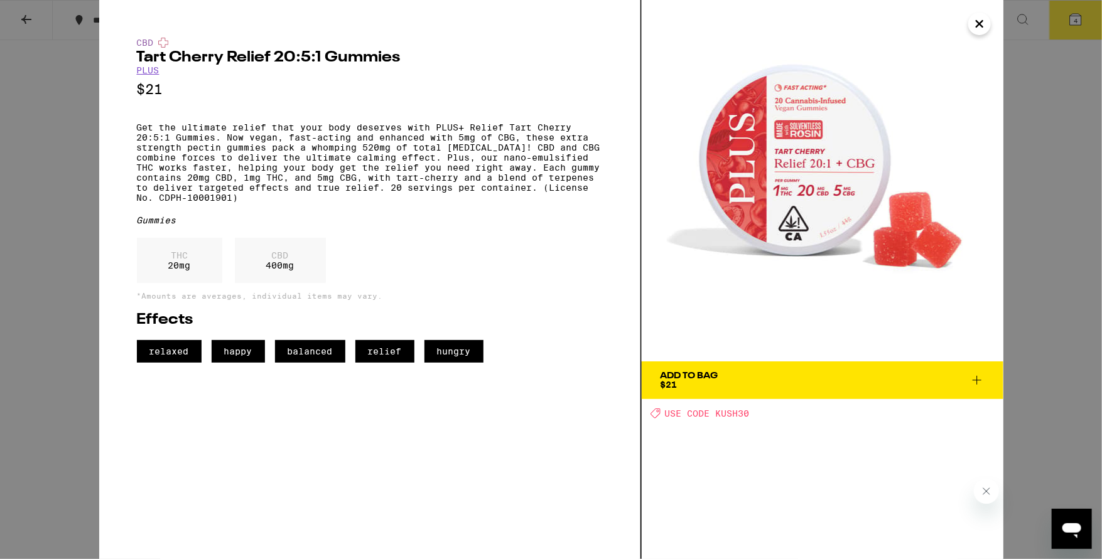
click at [967, 26] on img at bounding box center [822, 181] width 362 height 362
click at [975, 30] on icon "Close" at bounding box center [979, 23] width 15 height 19
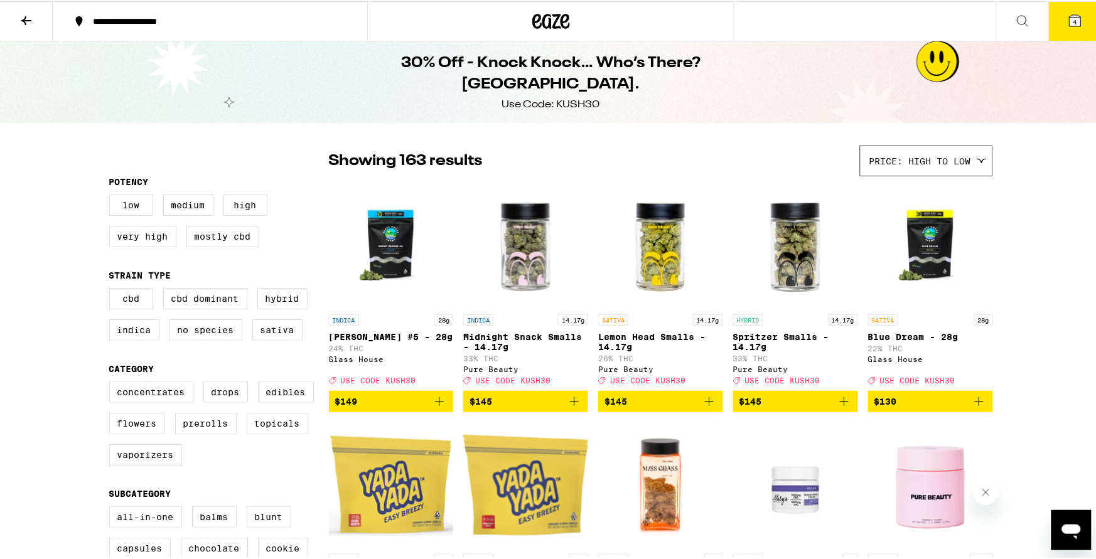
click at [1070, 19] on icon at bounding box center [1075, 19] width 11 height 11
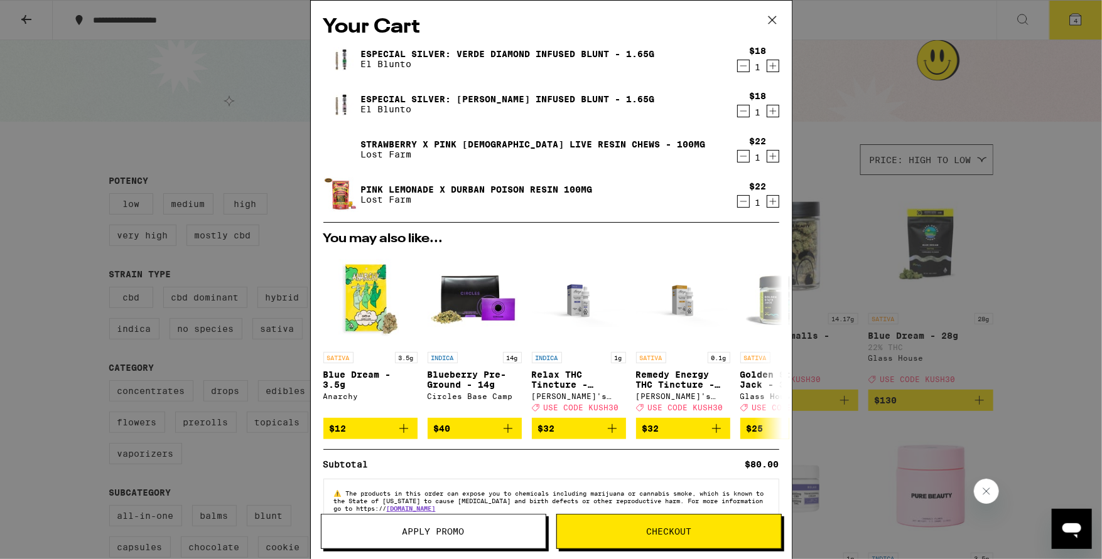
scroll to position [32, 0]
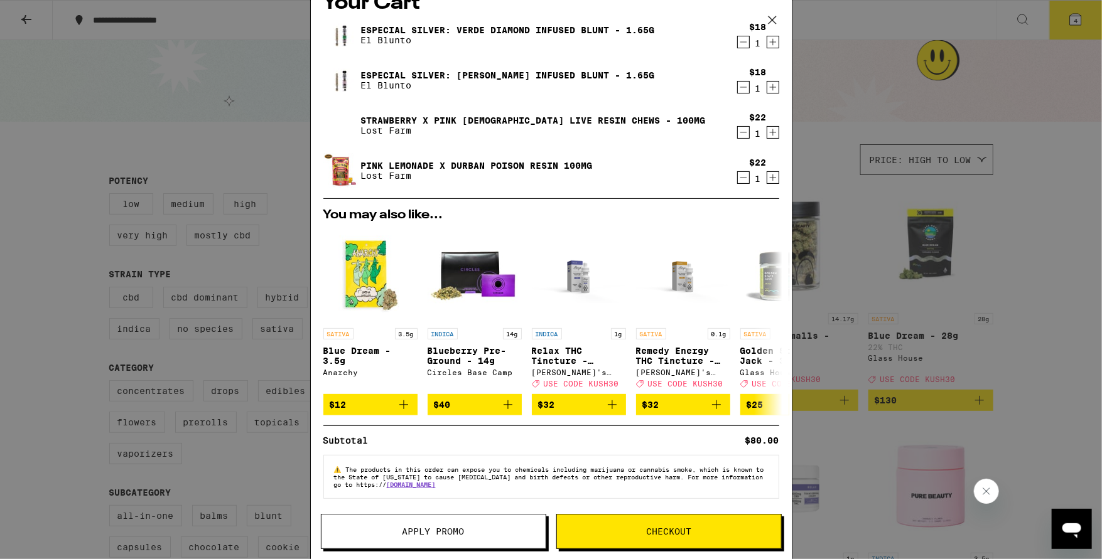
click at [465, 535] on span "Apply Promo" at bounding box center [433, 531] width 224 height 9
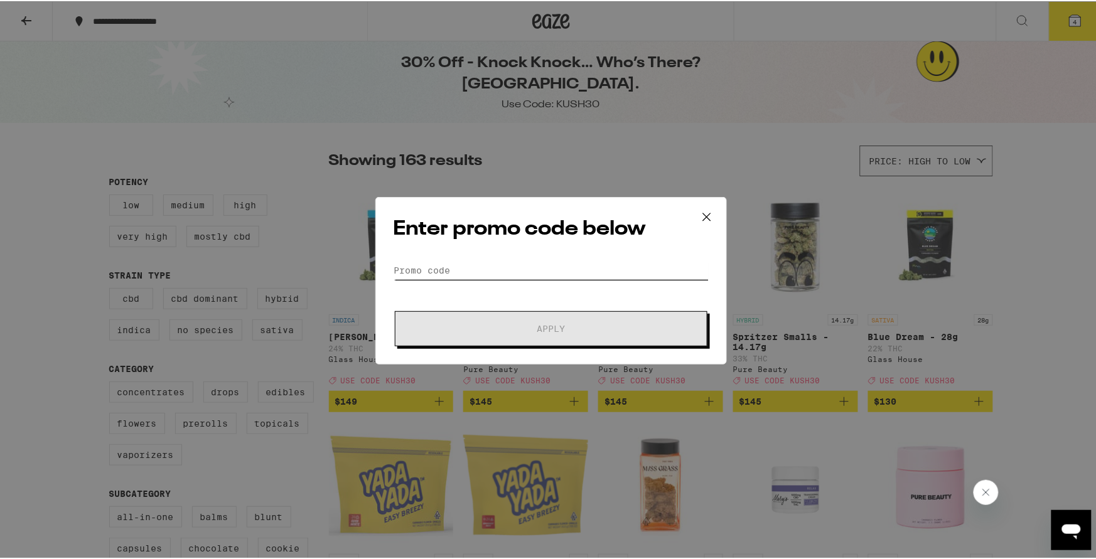
drag, startPoint x: 470, startPoint y: 261, endPoint x: 483, endPoint y: 255, distance: 14.3
click at [470, 261] on input "Promo Code" at bounding box center [551, 269] width 315 height 19
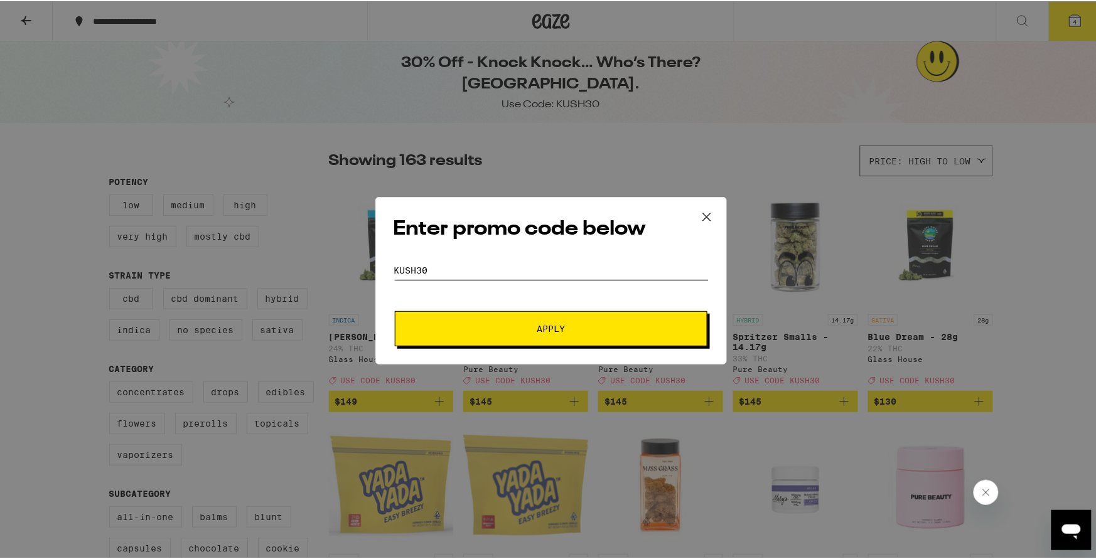
type input "KUSH30"
click at [395, 310] on button "Apply" at bounding box center [551, 327] width 313 height 35
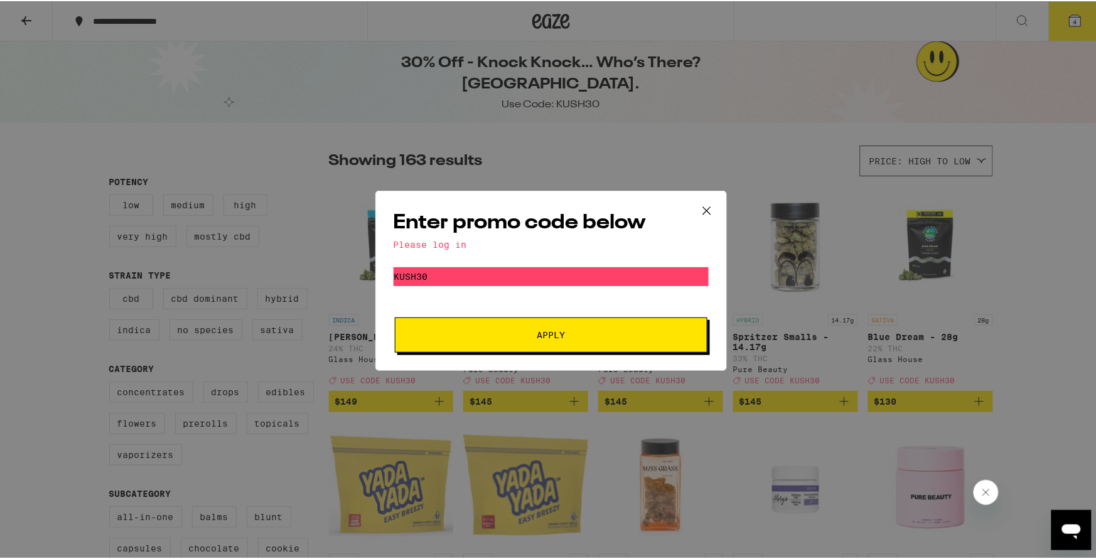
click at [537, 326] on button "Apply" at bounding box center [551, 333] width 313 height 35
click at [706, 210] on icon at bounding box center [706, 210] width 8 height 8
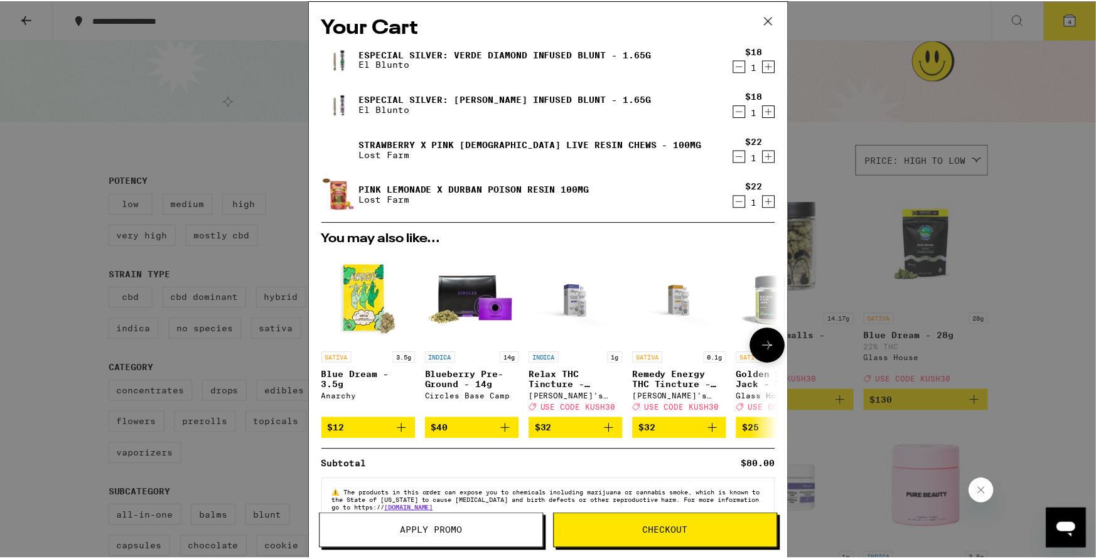
scroll to position [32, 0]
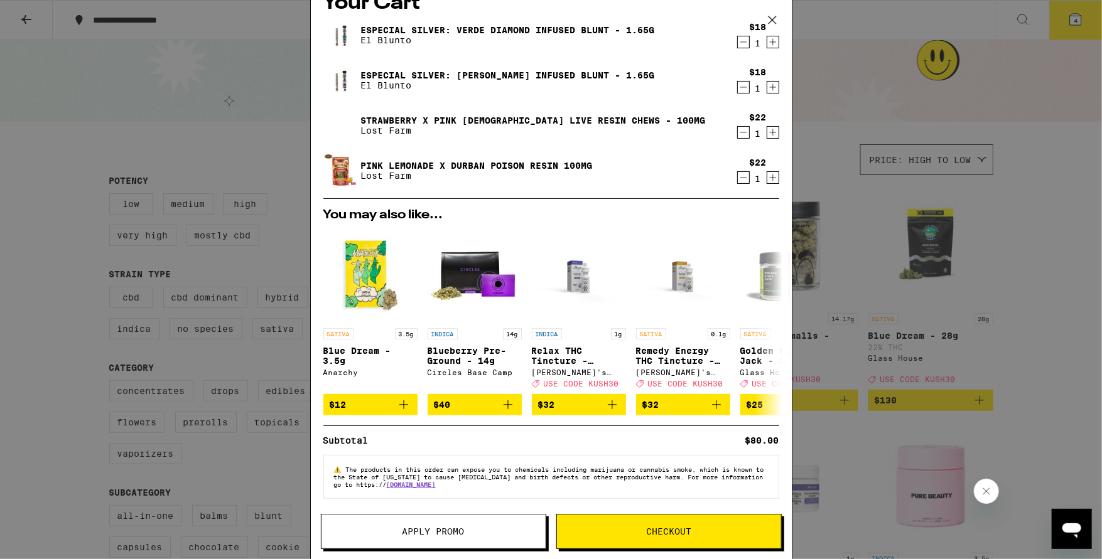
click at [642, 539] on button "Checkout" at bounding box center [668, 531] width 225 height 35
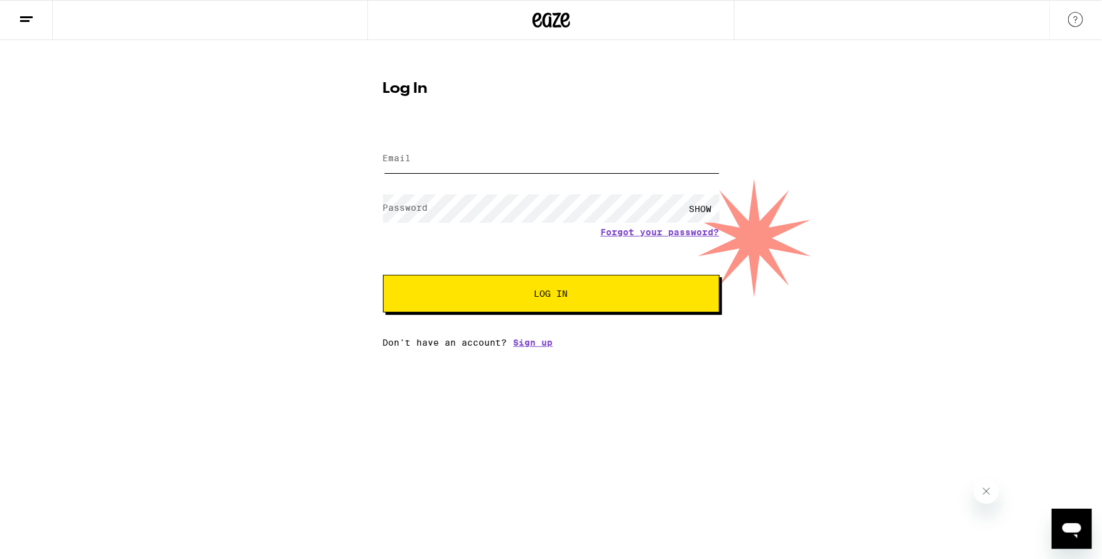
click at [471, 149] on input "Email" at bounding box center [551, 159] width 336 height 28
type input "[PERSON_NAME][EMAIL_ADDRESS][DOMAIN_NAME]"
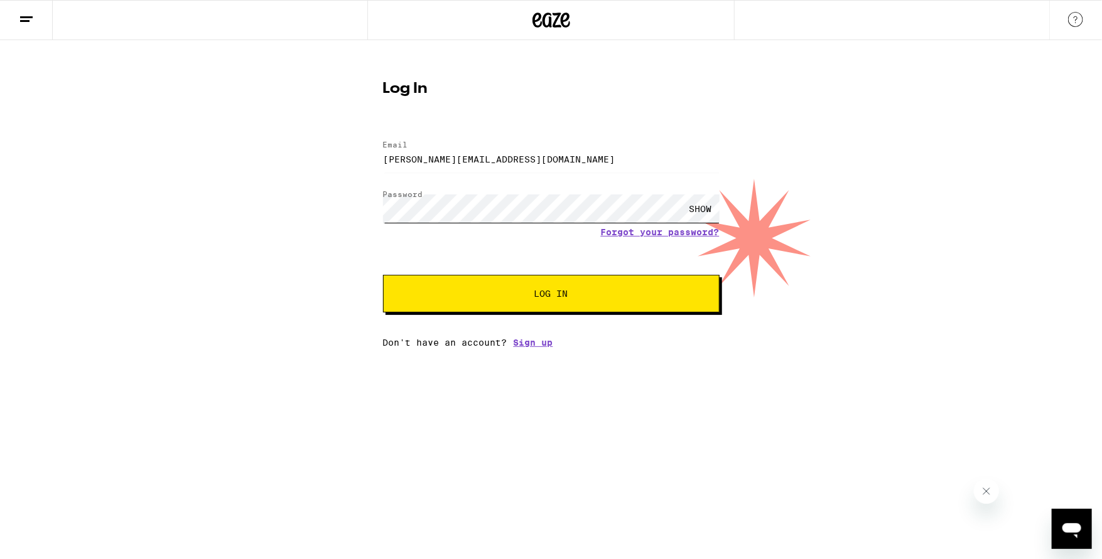
click at [383, 275] on button "Log In" at bounding box center [551, 294] width 336 height 38
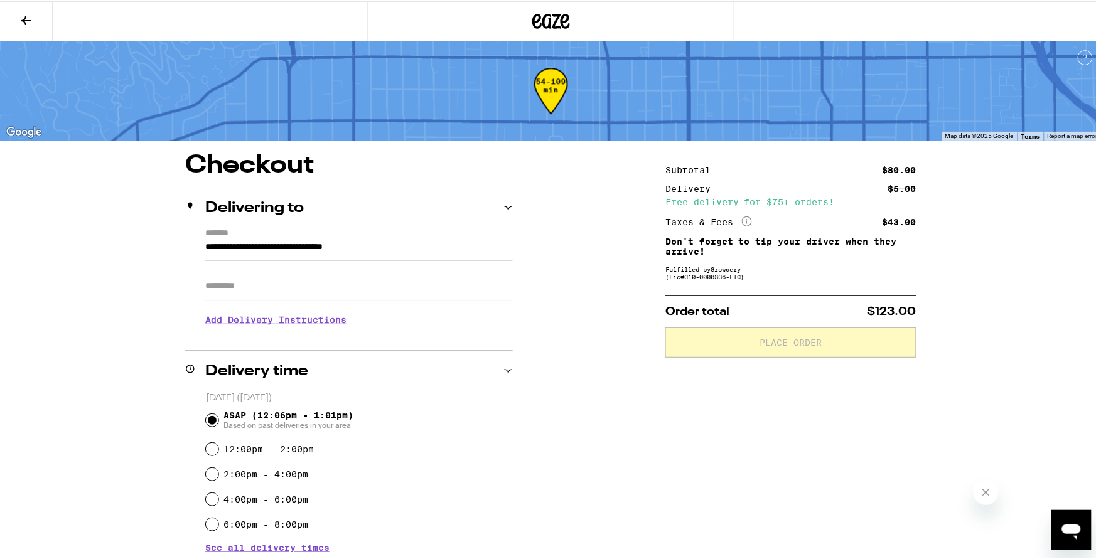
scroll to position [372, 0]
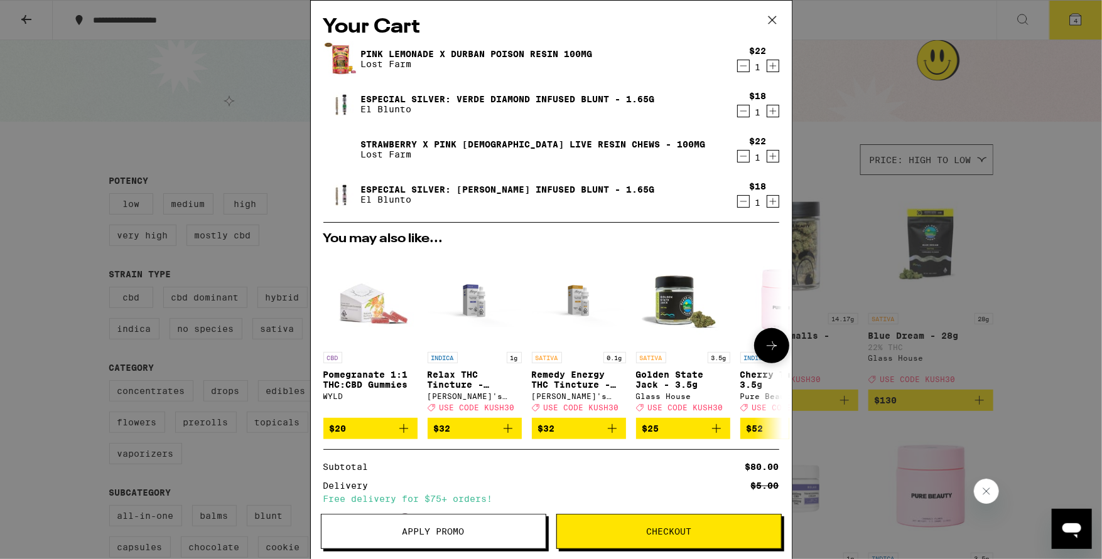
scroll to position [110, 0]
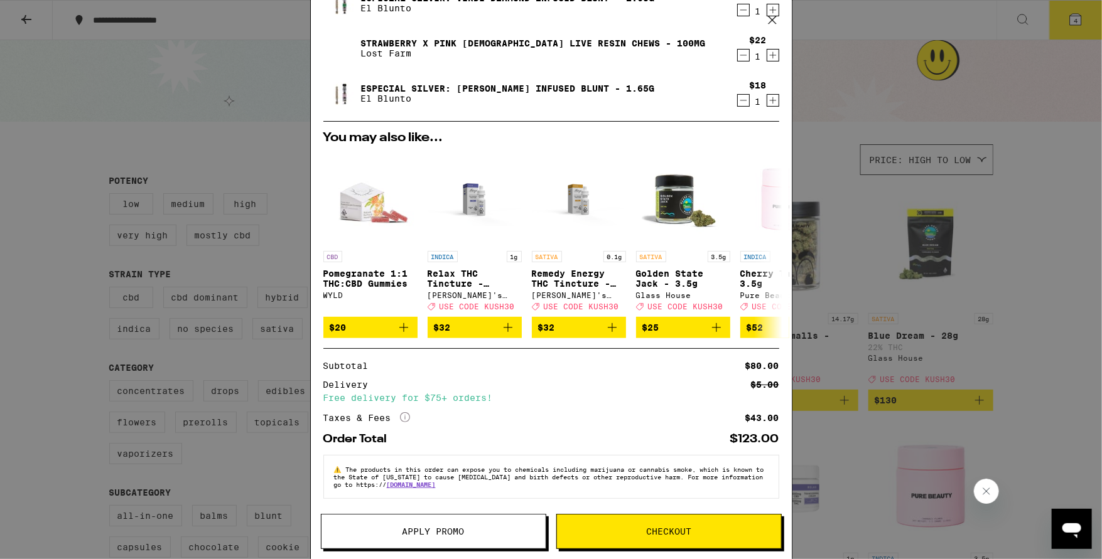
click at [424, 522] on button "Apply Promo" at bounding box center [433, 531] width 225 height 35
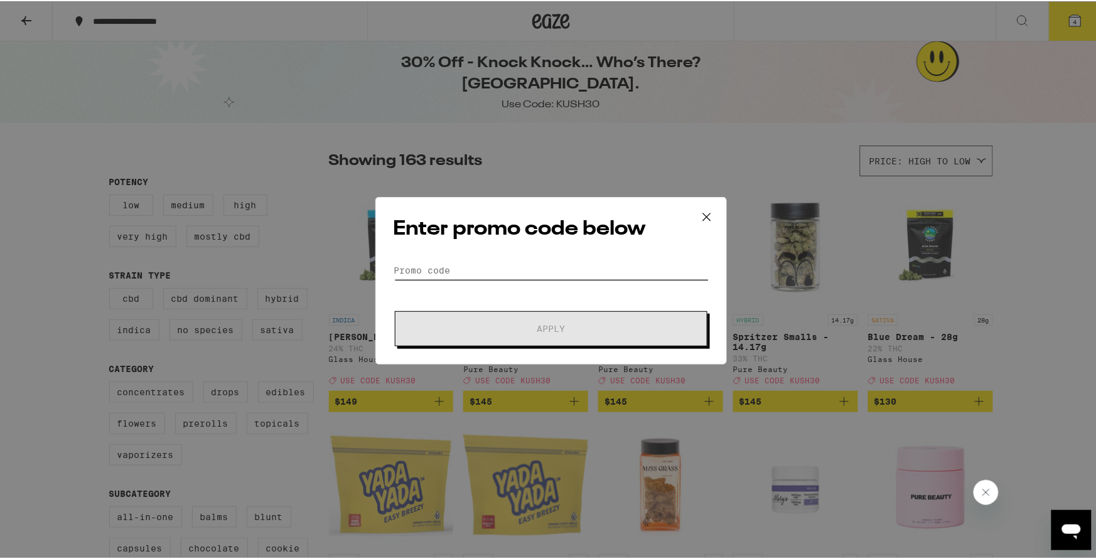
click at [468, 262] on input "Promo Code" at bounding box center [551, 269] width 315 height 19
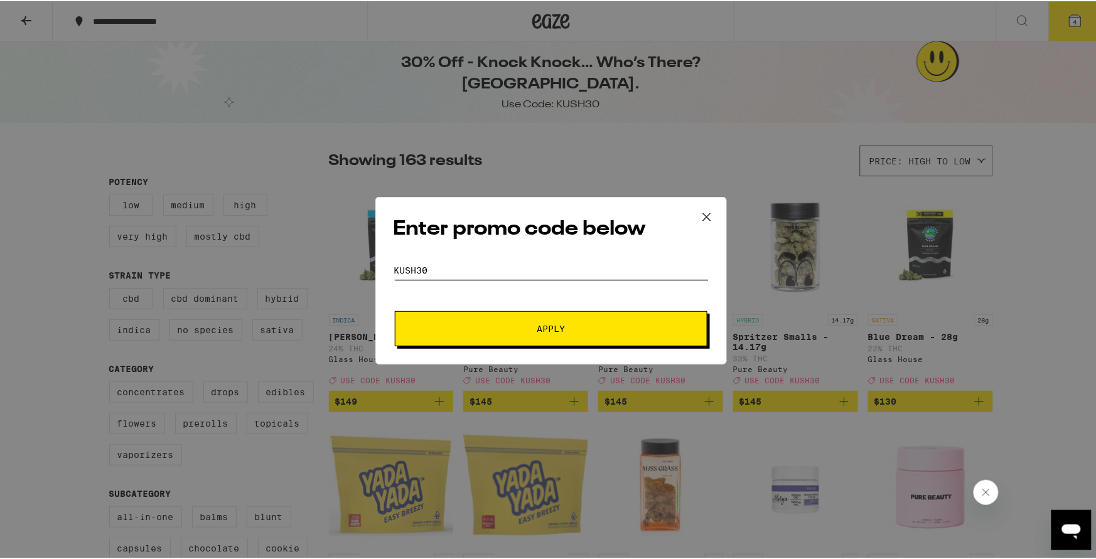
type input "KUSH30"
click at [395, 310] on button "Apply" at bounding box center [551, 327] width 313 height 35
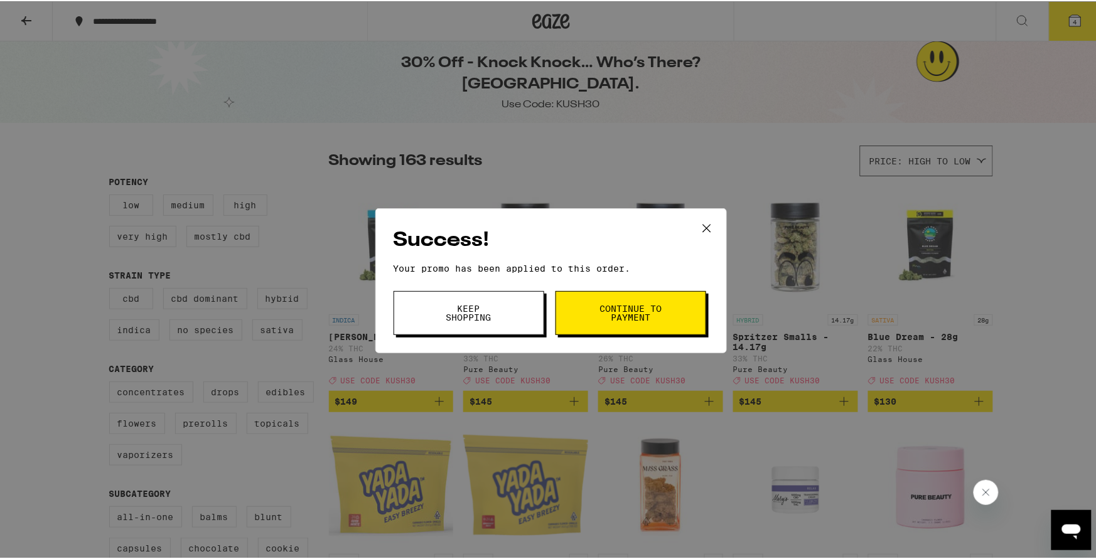
click at [507, 306] on button "Keep Shopping" at bounding box center [469, 312] width 151 height 44
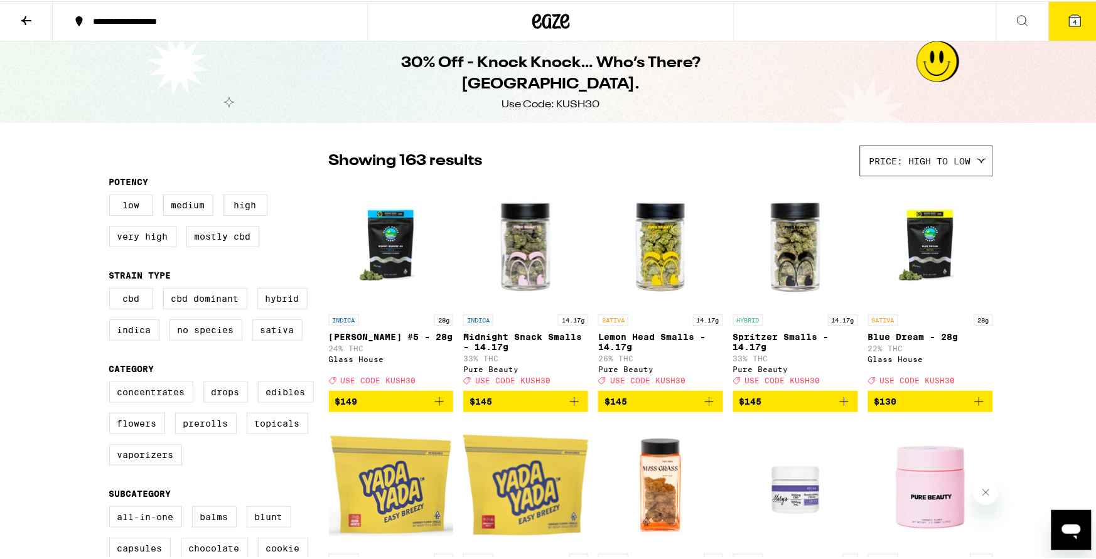
click at [1069, 26] on icon at bounding box center [1075, 19] width 15 height 15
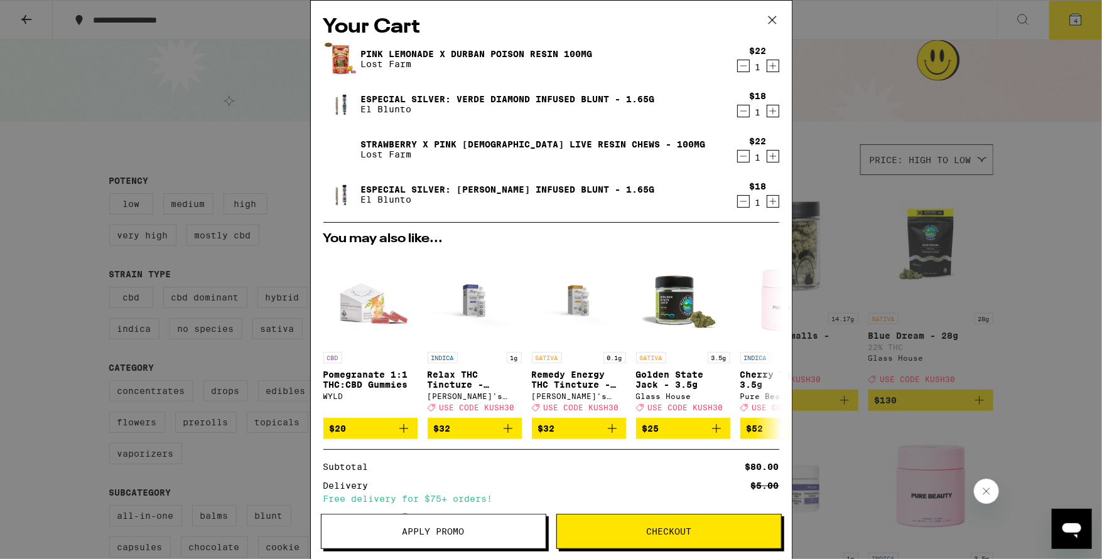
click at [778, 20] on icon at bounding box center [772, 20] width 19 height 19
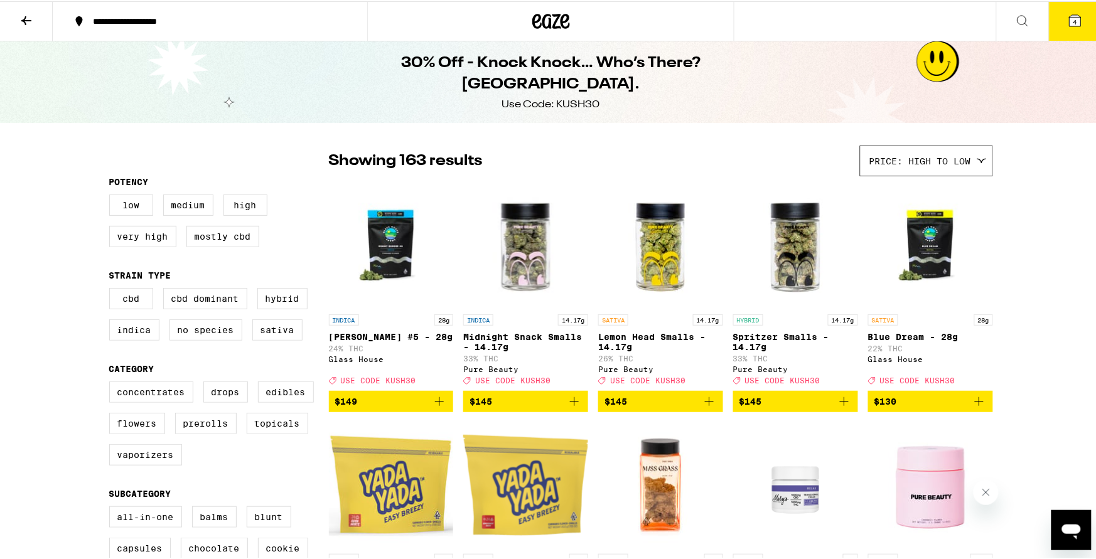
click at [771, 19] on div "Your Cart Pink Lemonade x Durban Poison Resin 100mg Lost Farm $22 1 Especial Si…" at bounding box center [551, 279] width 1102 height 559
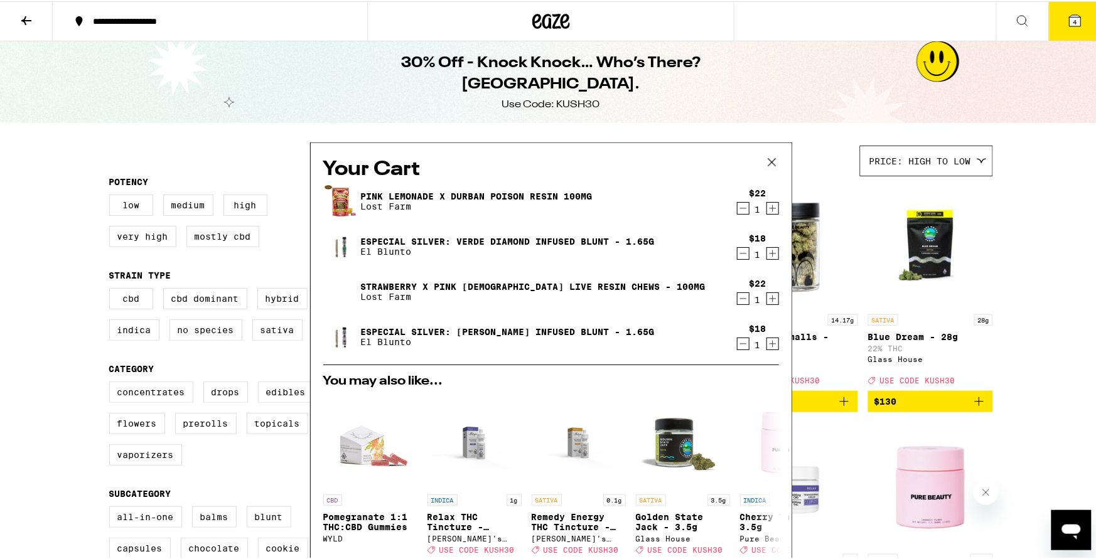
scroll to position [559, 0]
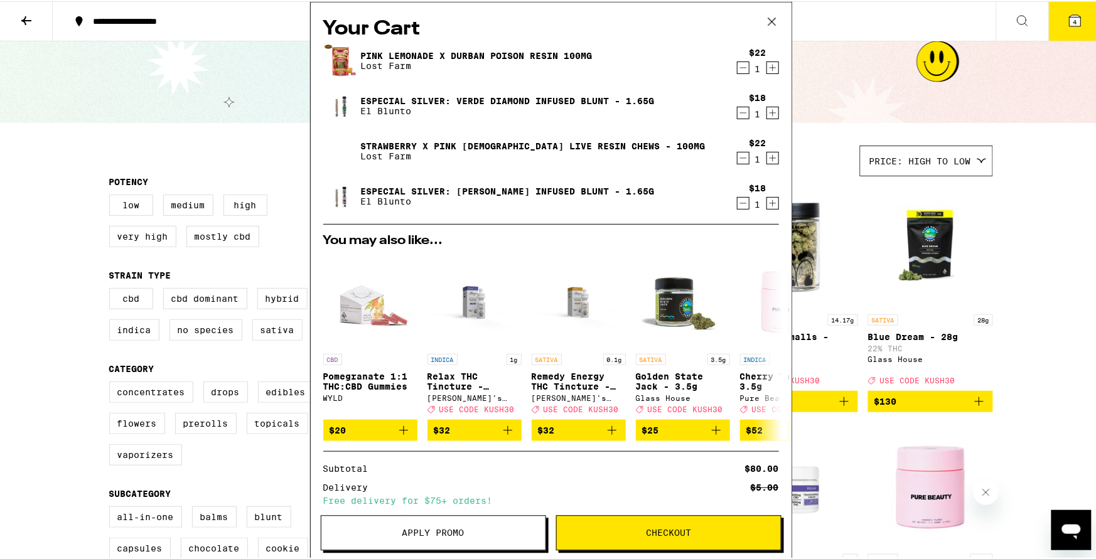
click at [63, 260] on div "Your Cart Pink Lemonade x Durban Poison Resin 100mg Lost Farm $22 1 Especial Si…" at bounding box center [551, 279] width 1102 height 559
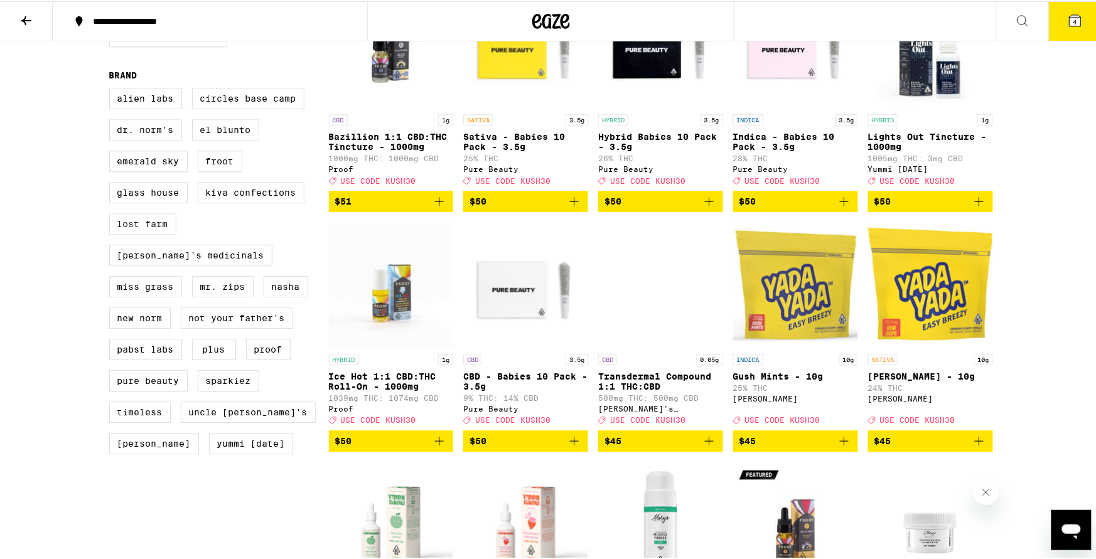
scroll to position [0, 0]
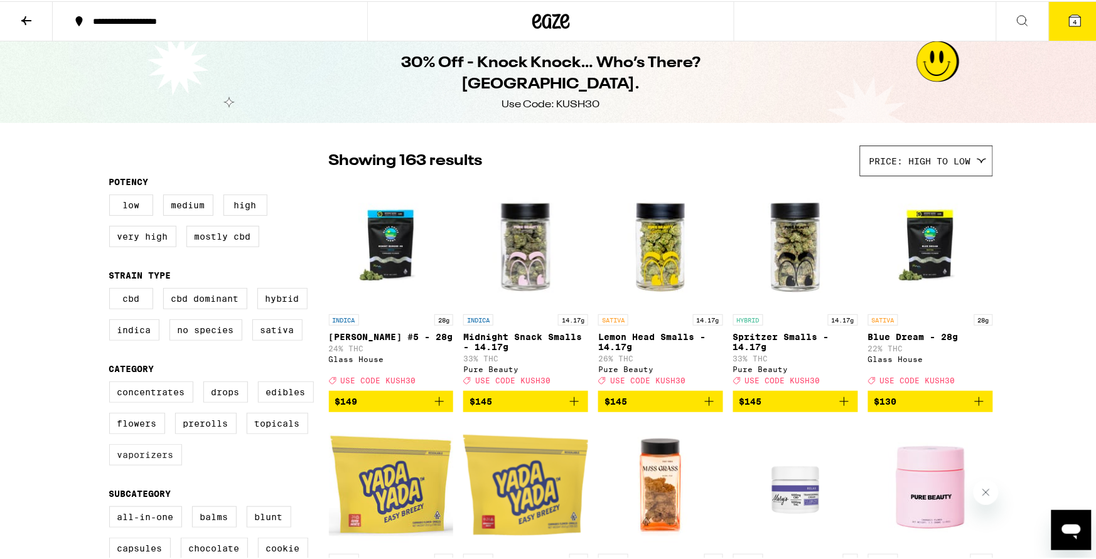
click at [152, 475] on div "Concentrates Drops Edibles Flowers Prerolls Topicals Vaporizers" at bounding box center [219, 427] width 220 height 94
click at [153, 464] on label "Vaporizers" at bounding box center [145, 453] width 73 height 21
click at [112, 383] on input "Vaporizers" at bounding box center [112, 382] width 1 height 1
checkbox input "true"
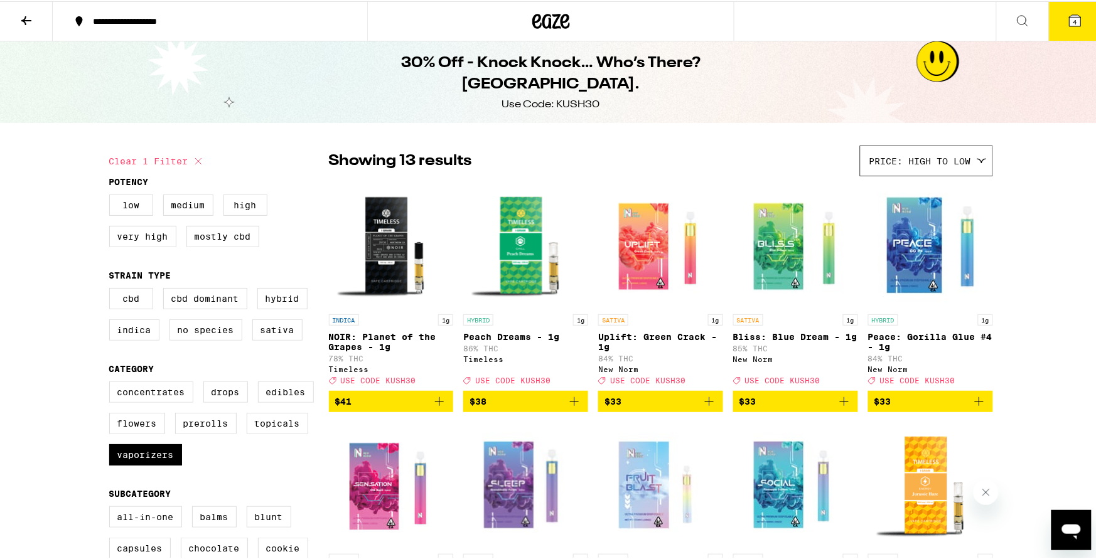
click at [1023, 18] on icon at bounding box center [1022, 19] width 15 height 15
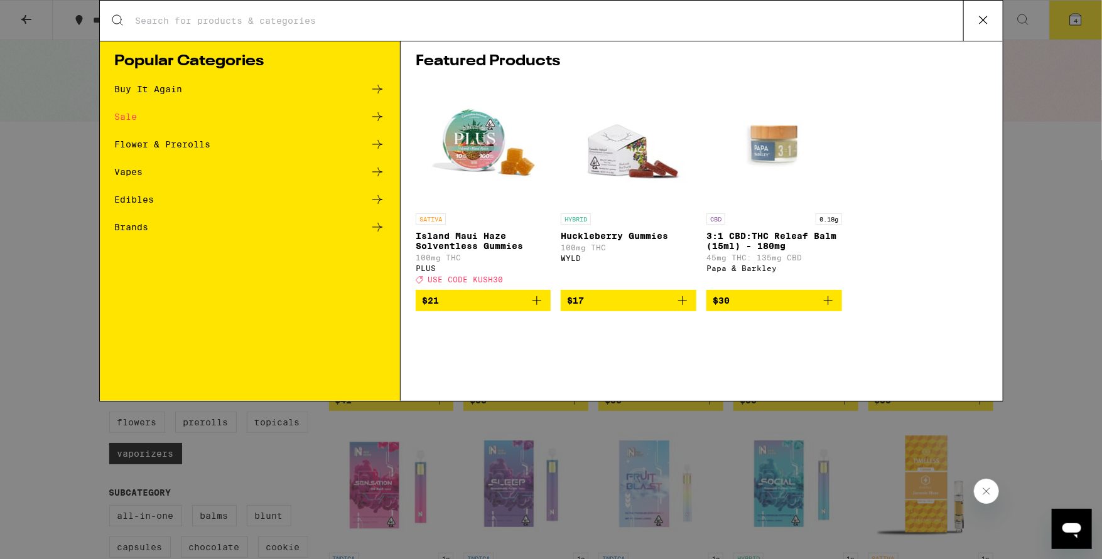
click at [647, 38] on div "Search for Products" at bounding box center [551, 21] width 903 height 40
click at [377, 174] on icon at bounding box center [377, 171] width 15 height 15
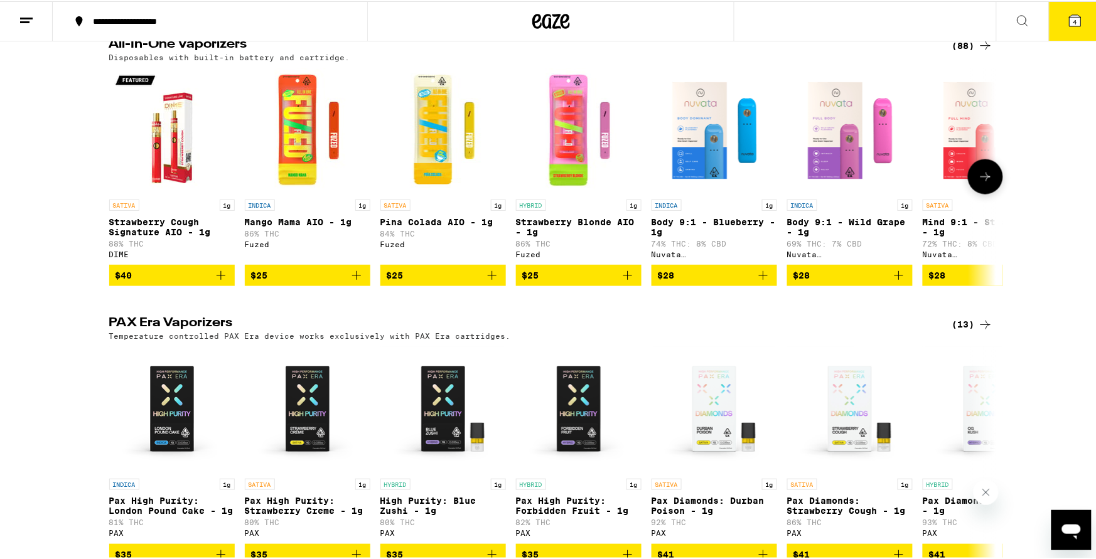
scroll to position [251, 0]
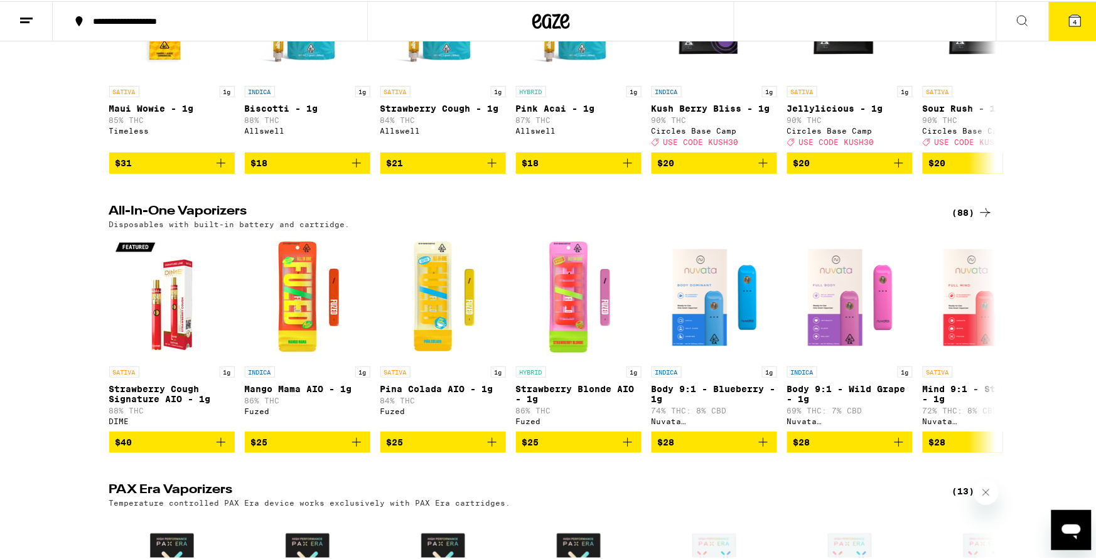
click at [965, 218] on div "(88)" at bounding box center [972, 211] width 41 height 15
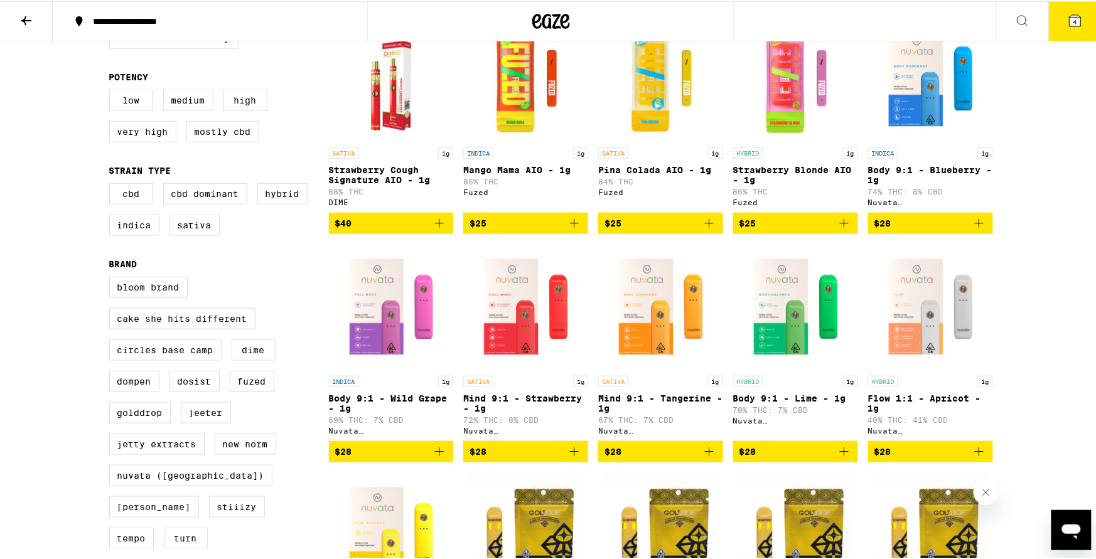
scroll to position [335, 0]
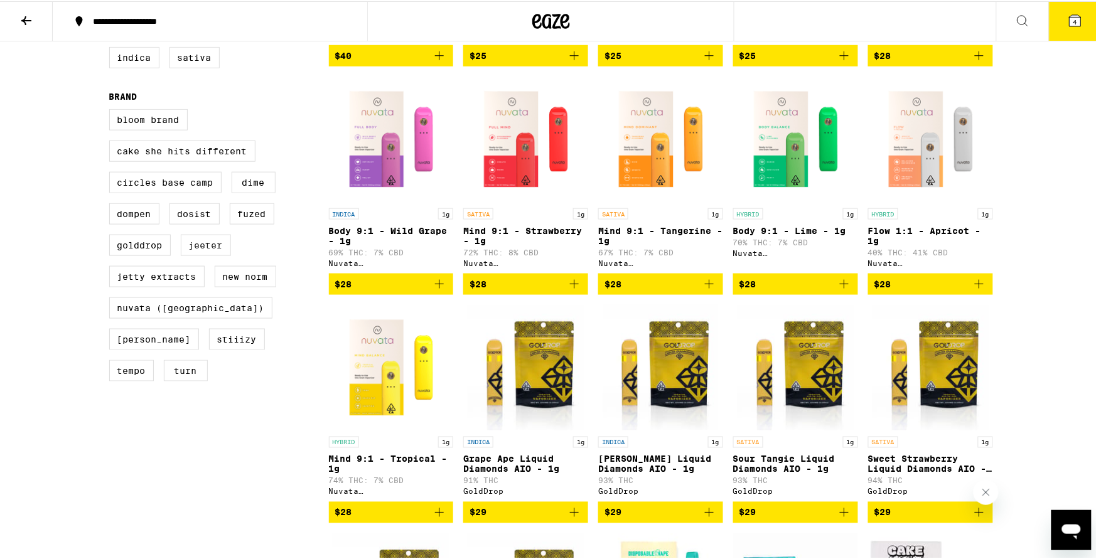
click at [210, 255] on label "Jeeter" at bounding box center [206, 244] width 50 height 21
click at [112, 110] on input "Jeeter" at bounding box center [112, 110] width 1 height 1
checkbox input "true"
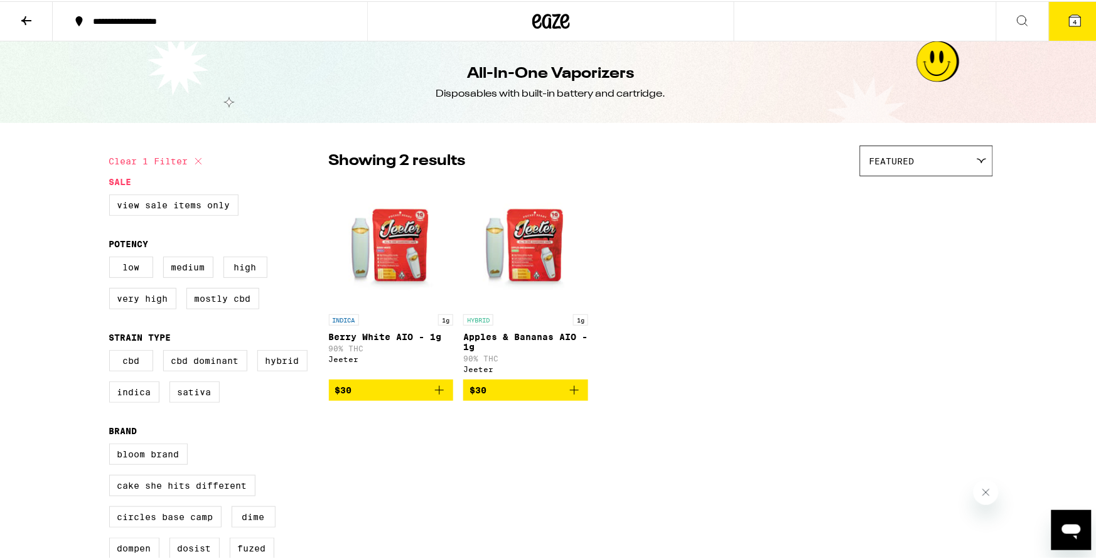
click at [549, 393] on span "$30" at bounding box center [526, 389] width 112 height 15
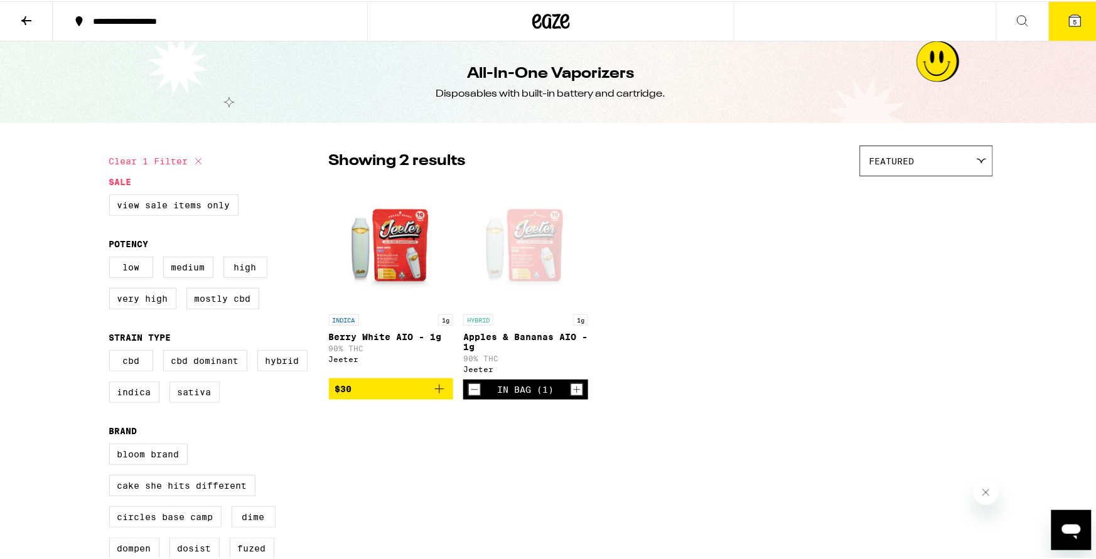
click at [1061, 13] on button "5" at bounding box center [1075, 20] width 53 height 39
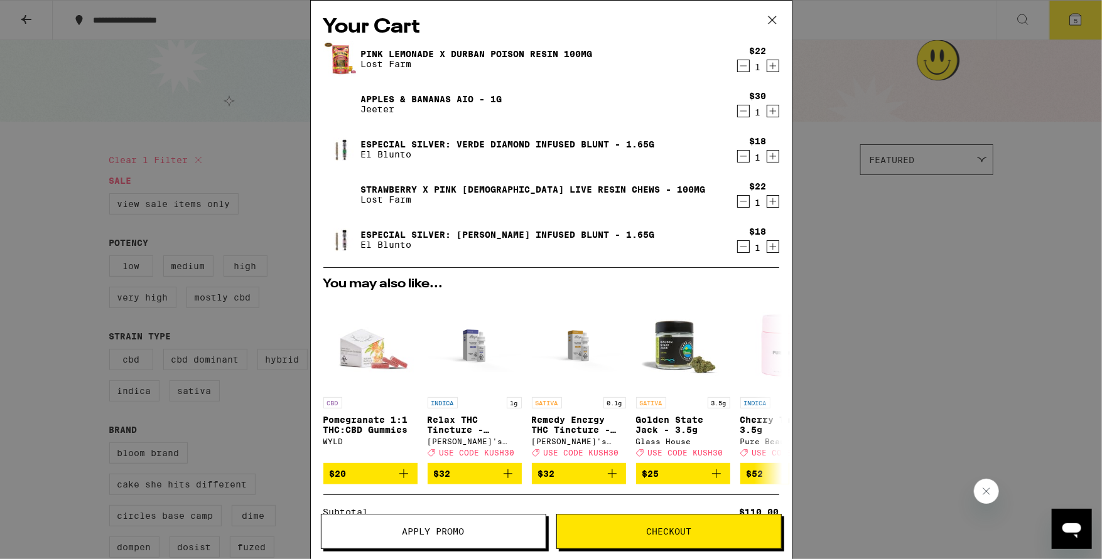
click at [741, 200] on icon "Decrement" at bounding box center [743, 201] width 11 height 15
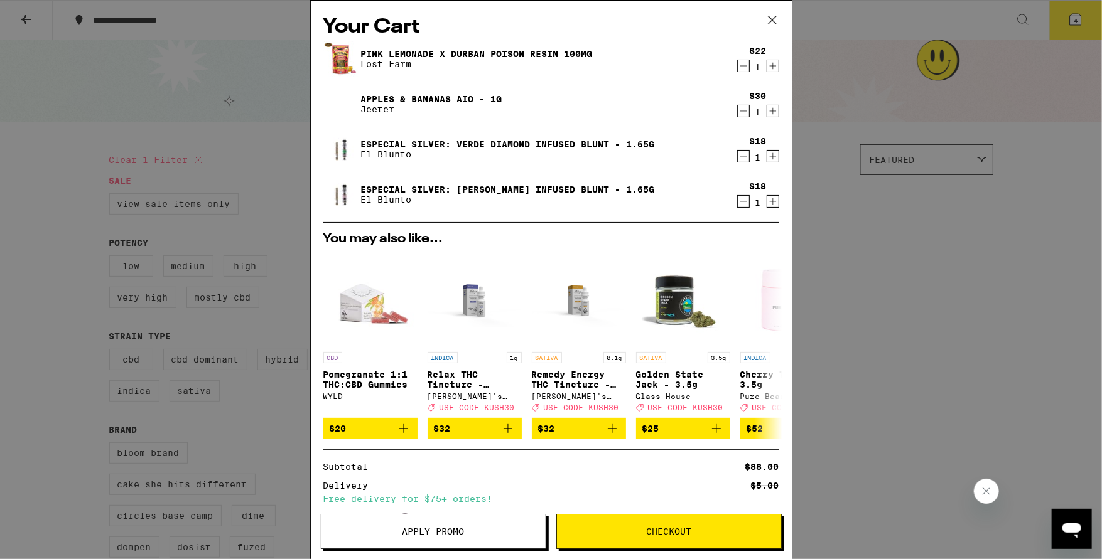
click at [738, 65] on icon "Decrement" at bounding box center [743, 65] width 11 height 15
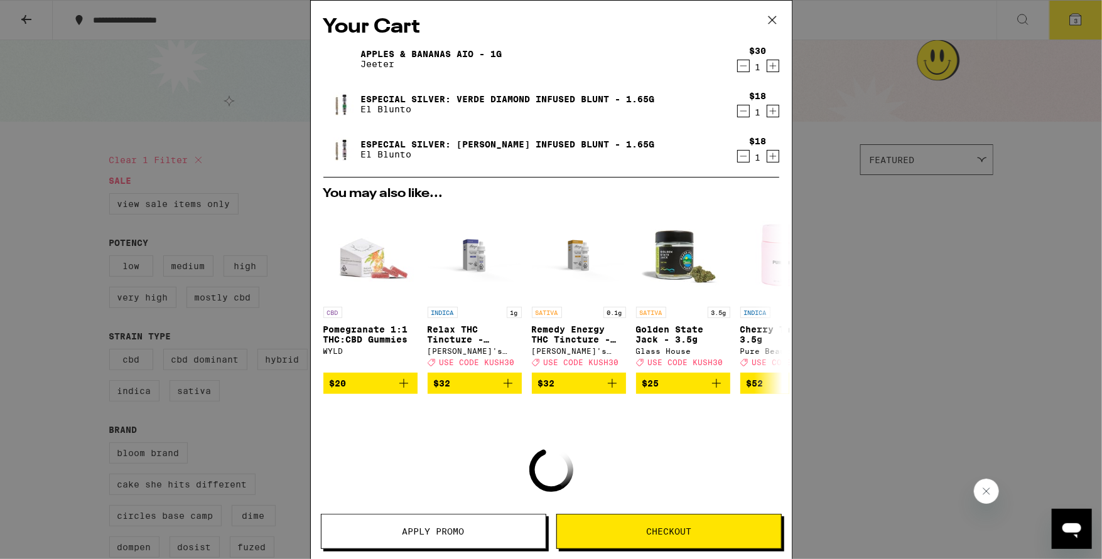
click at [767, 155] on icon "Increment" at bounding box center [772, 156] width 11 height 15
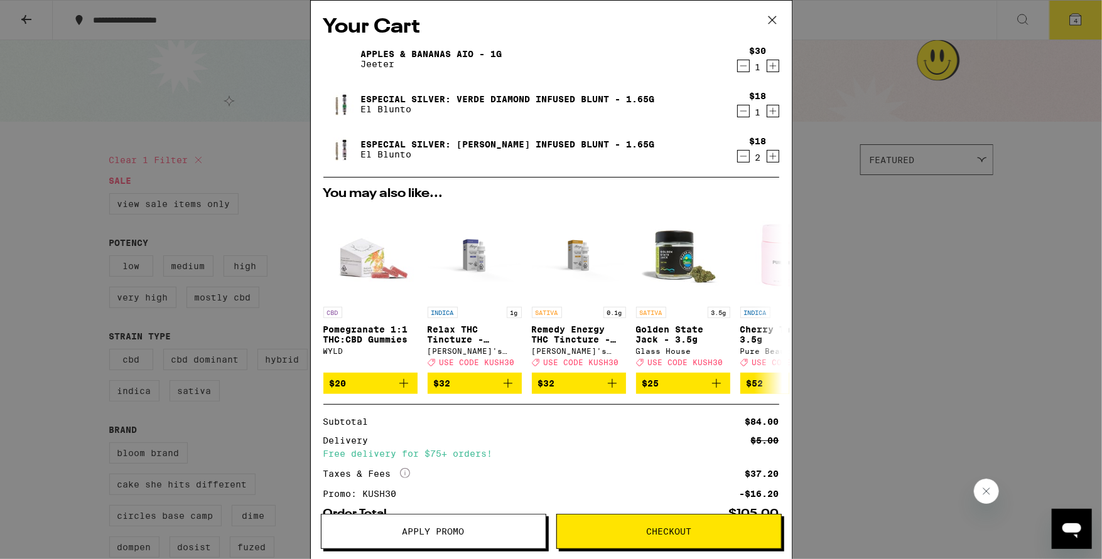
click at [766, 115] on button "Increment" at bounding box center [772, 111] width 13 height 13
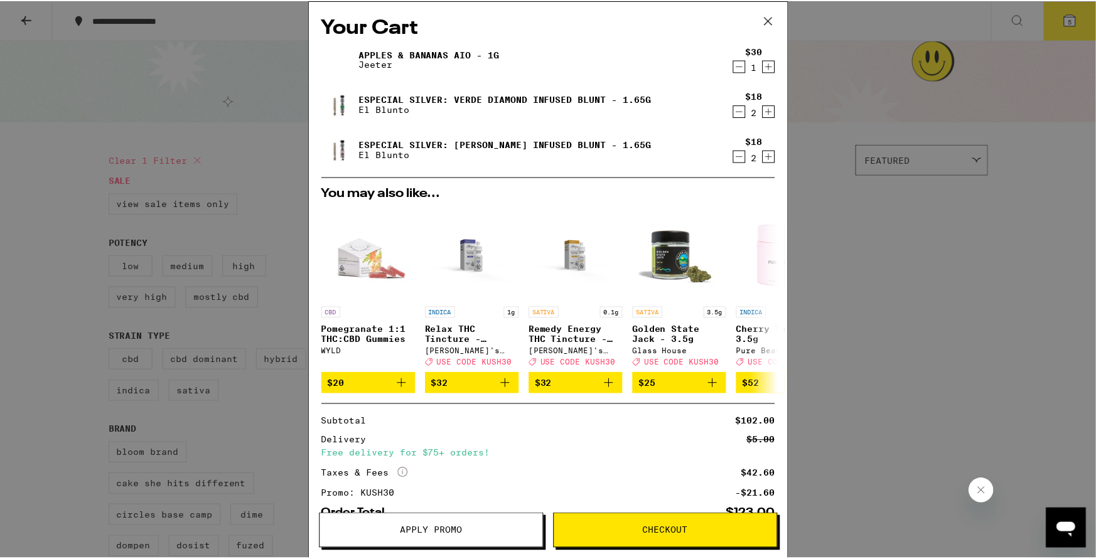
scroll to position [83, 0]
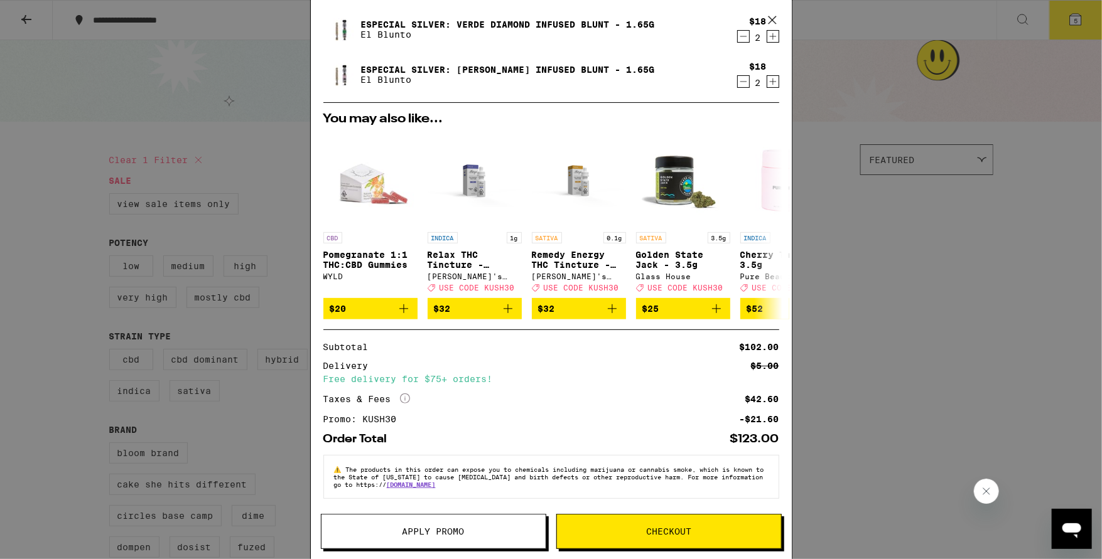
click at [676, 537] on button "Checkout" at bounding box center [668, 531] width 225 height 35
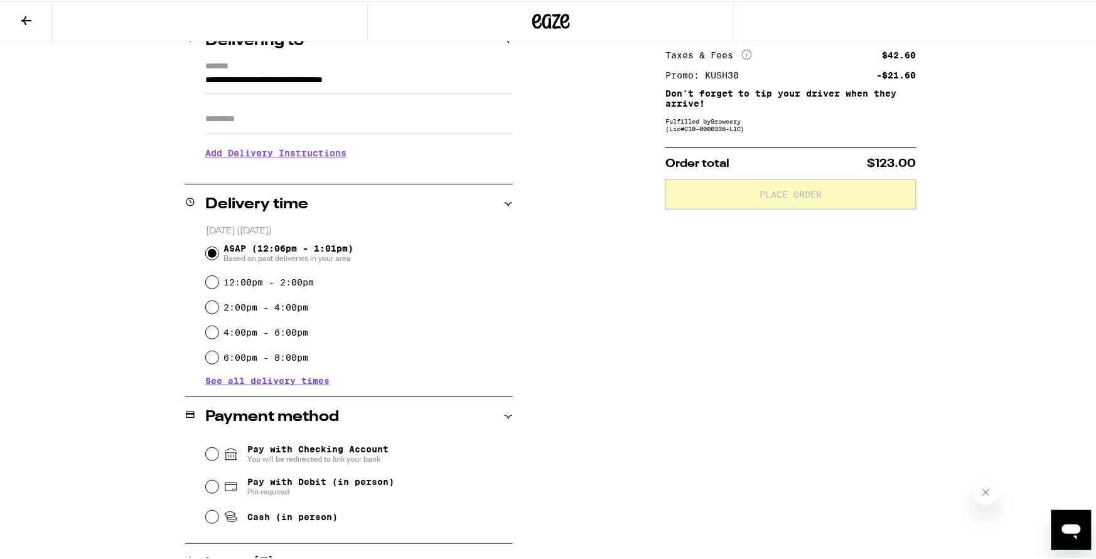
scroll to position [251, 0]
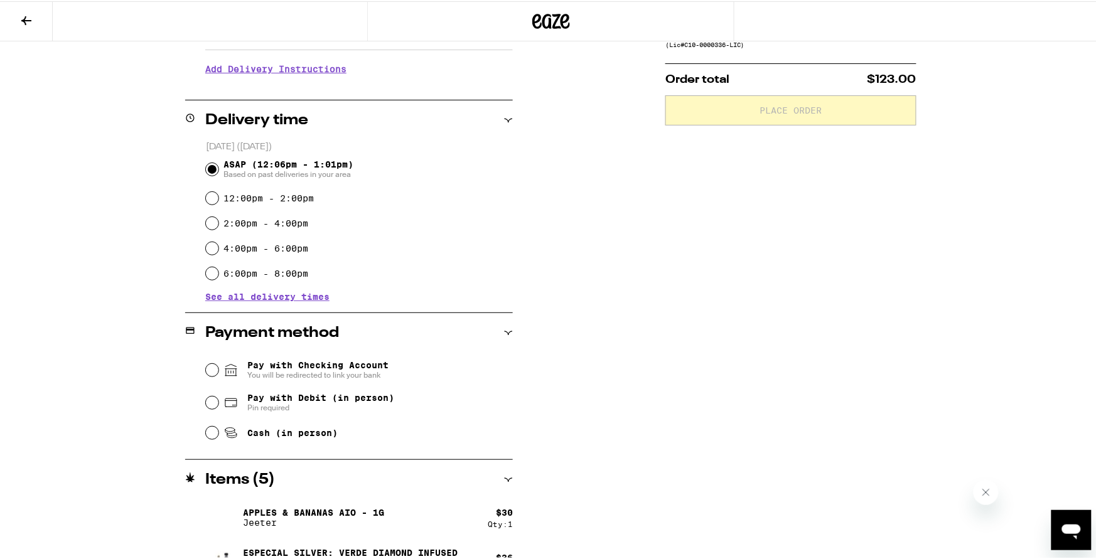
click at [304, 435] on span "Cash (in person)" at bounding box center [292, 432] width 90 height 10
click at [218, 435] on input "Cash (in person)" at bounding box center [212, 432] width 13 height 13
radio input "true"
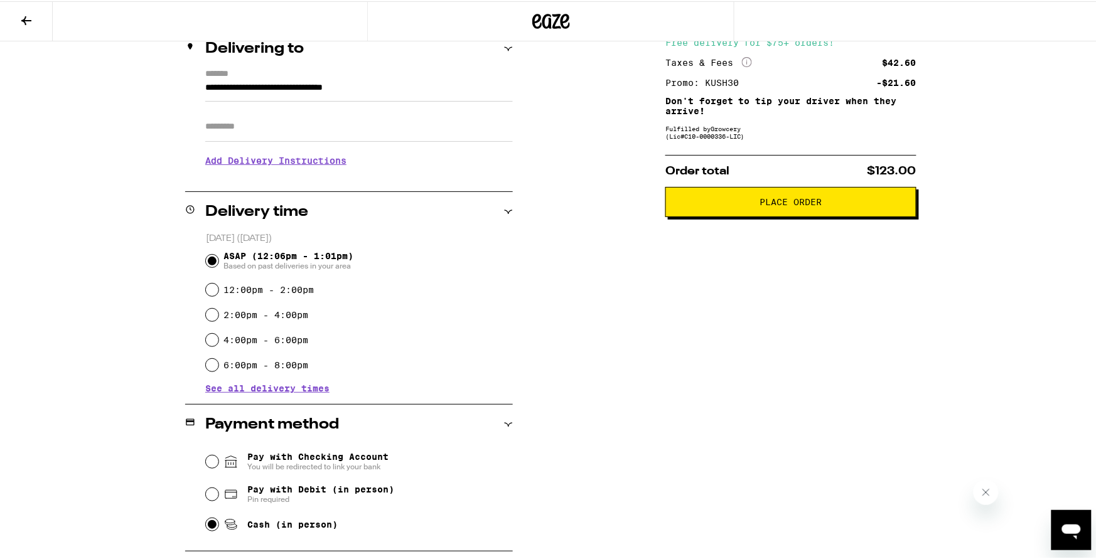
scroll to position [75, 0]
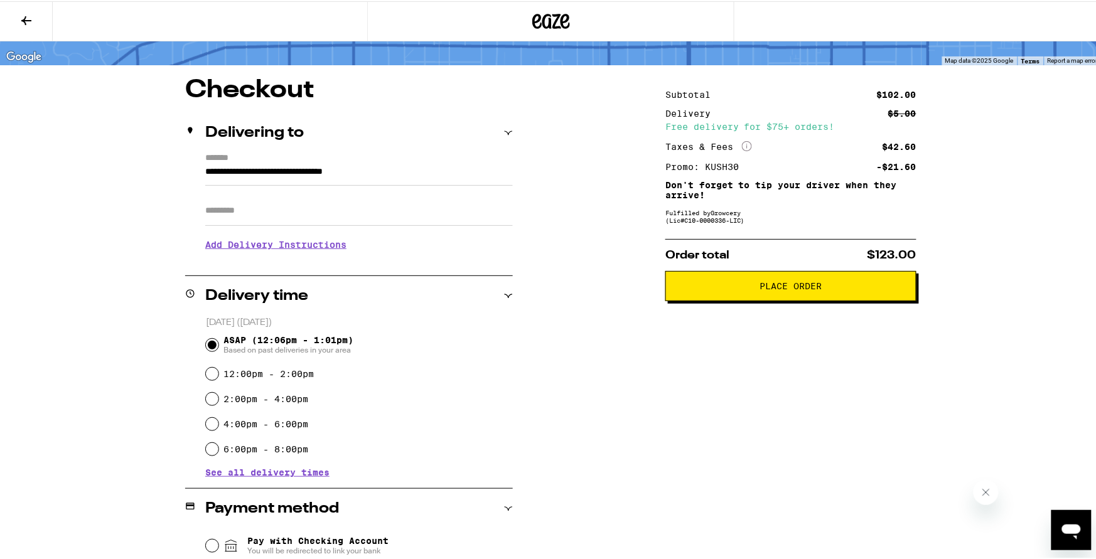
click at [839, 289] on span "Place Order" at bounding box center [791, 285] width 230 height 9
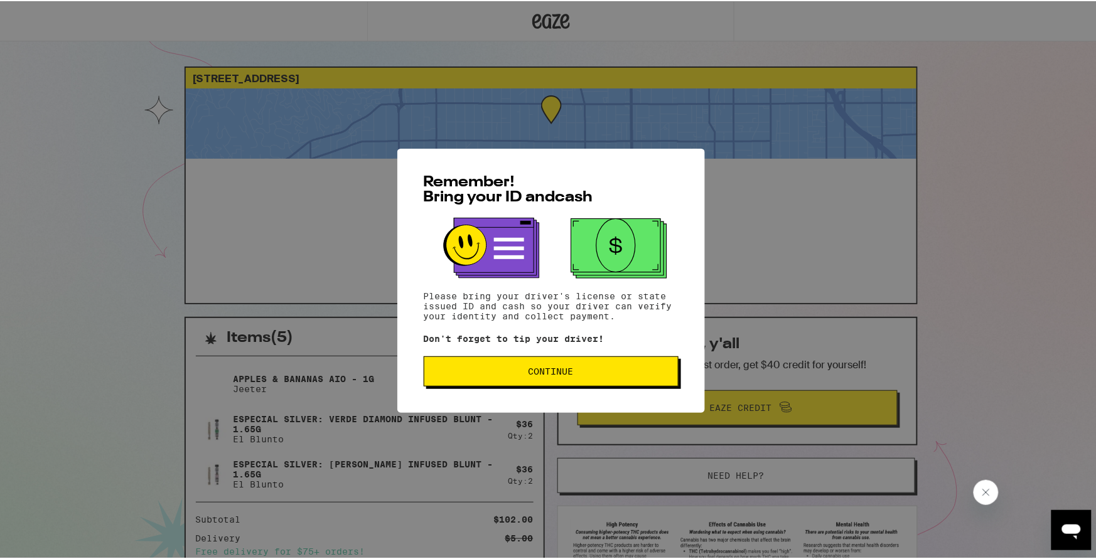
click at [581, 373] on span "Continue" at bounding box center [551, 370] width 234 height 9
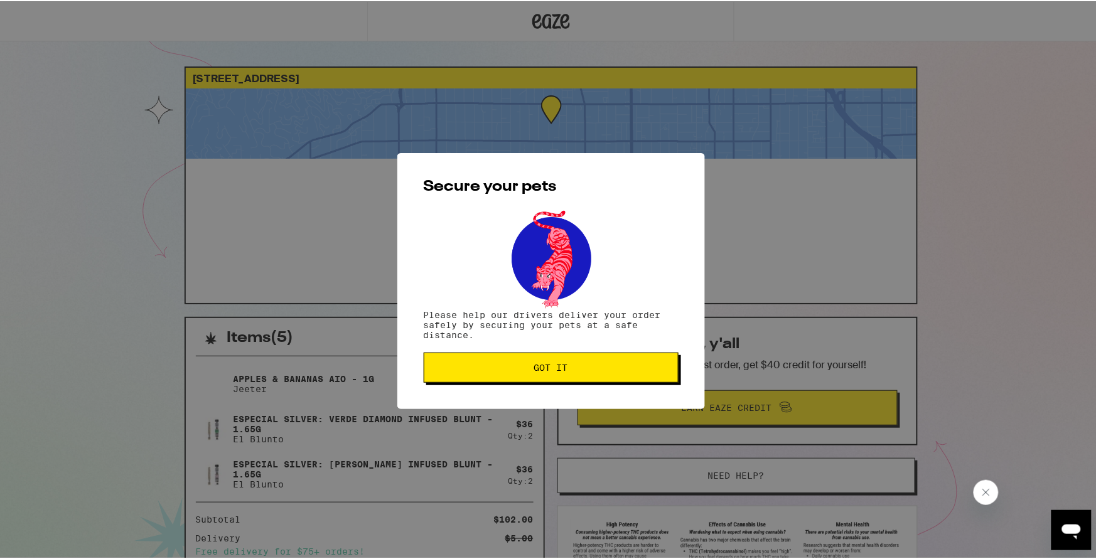
click at [572, 378] on button "Got it" at bounding box center [551, 367] width 255 height 30
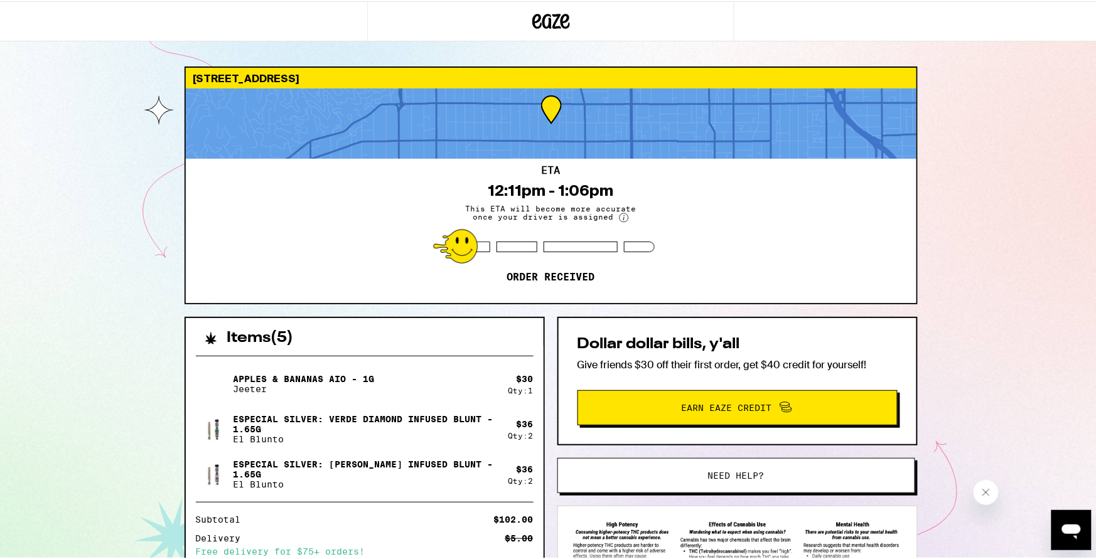
scroll to position [83, 0]
